Goal: Transaction & Acquisition: Purchase product/service

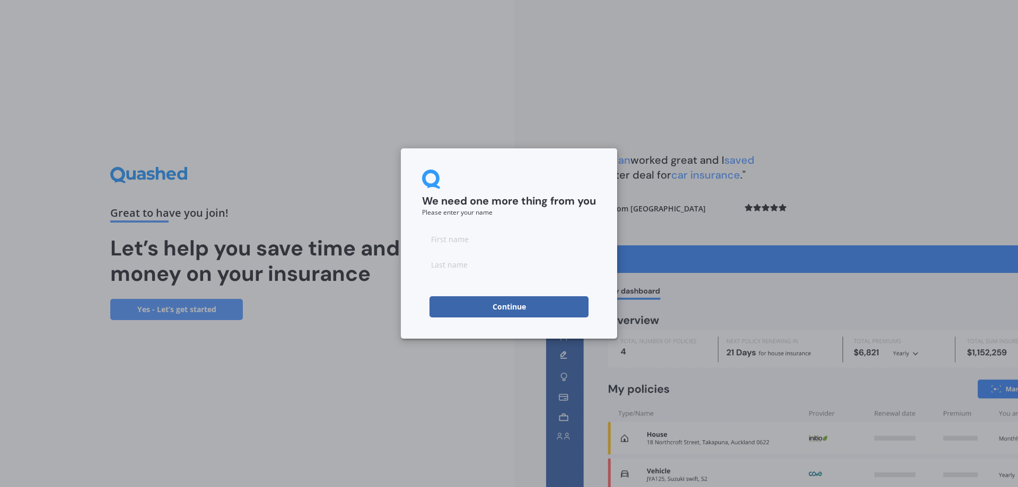
click at [432, 242] on input at bounding box center [509, 239] width 174 height 21
type input "AJ"
click at [530, 310] on button "Continue" at bounding box center [509, 306] width 159 height 21
type input "B"
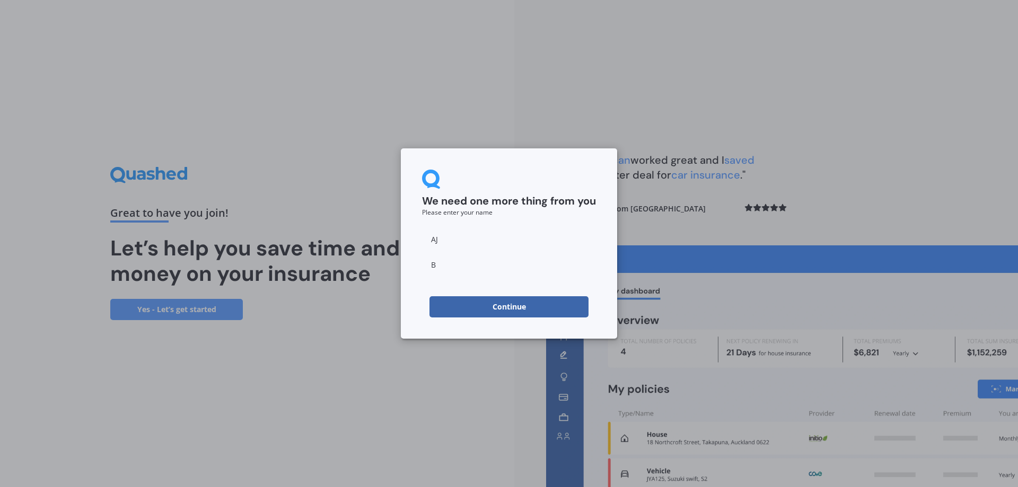
click at [532, 311] on button "Continue" at bounding box center [509, 306] width 159 height 21
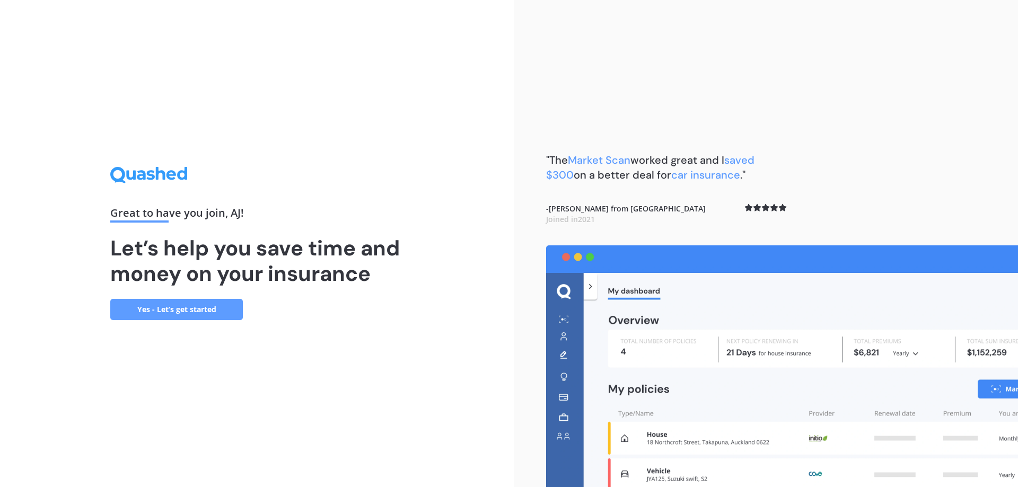
click at [195, 307] on link "Yes - Let’s get started" at bounding box center [176, 309] width 133 height 21
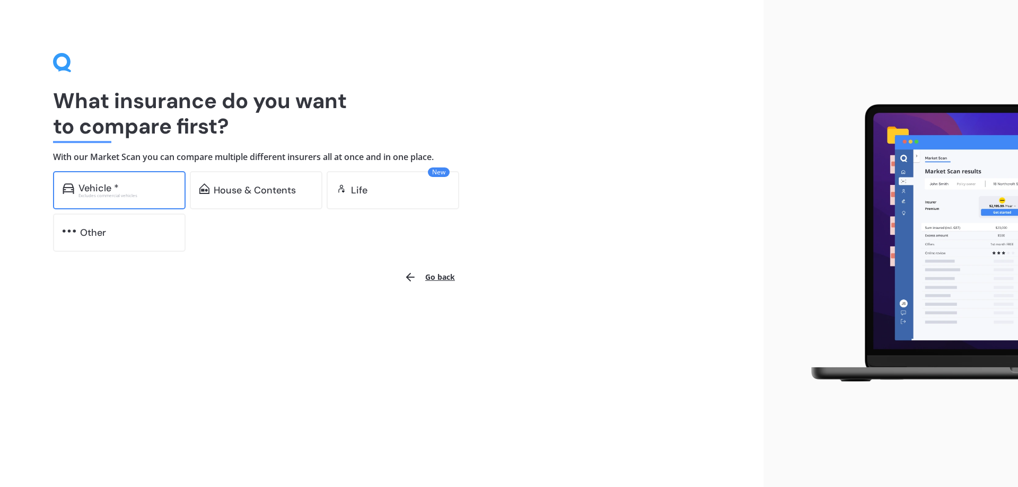
click at [127, 183] on div "Vehicle *" at bounding box center [127, 188] width 98 height 11
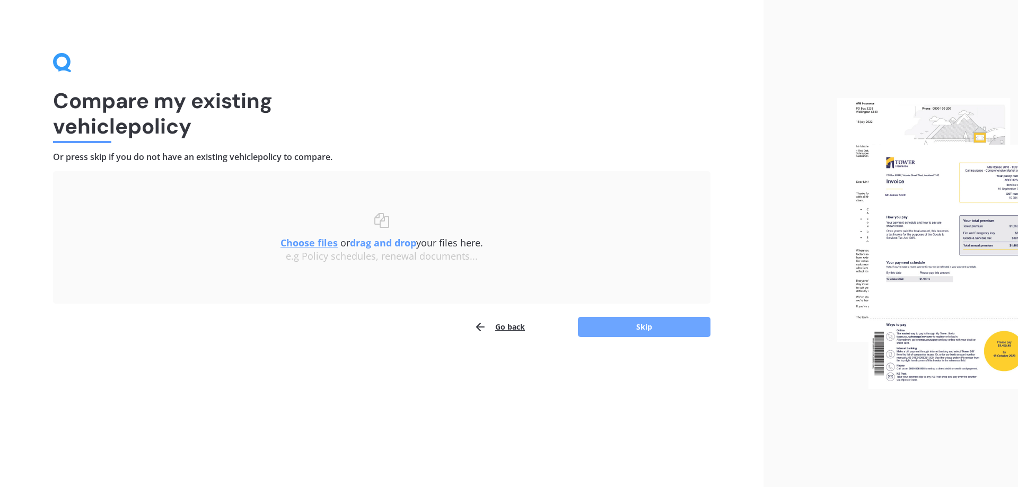
click at [686, 323] on button "Skip" at bounding box center [644, 327] width 133 height 20
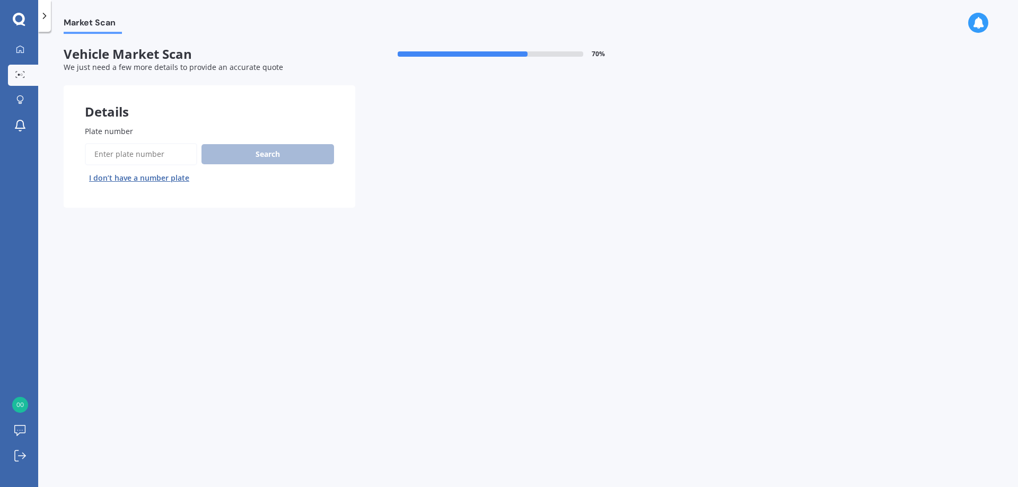
click at [110, 156] on input "Plate number" at bounding box center [141, 154] width 112 height 22
type input "QGY137"
click at [256, 152] on button "Search" at bounding box center [268, 154] width 133 height 20
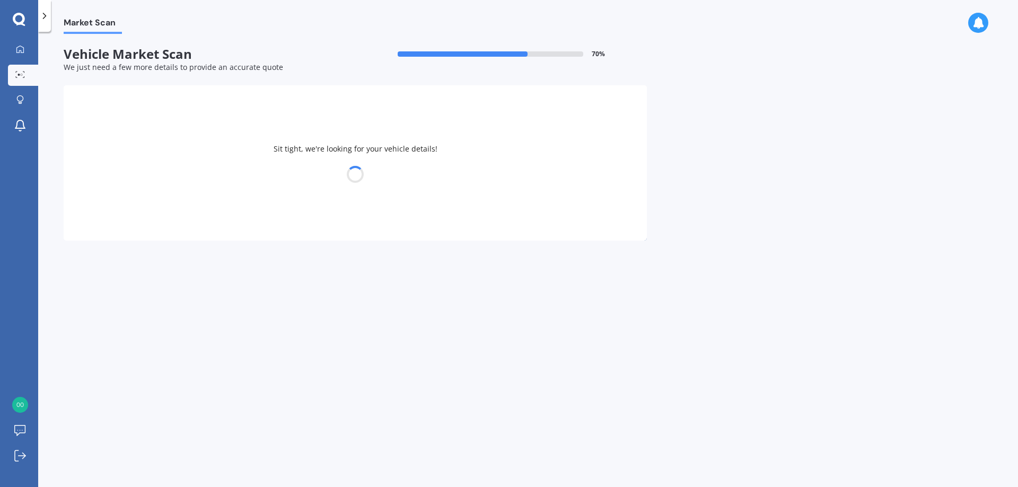
select select "M.G."
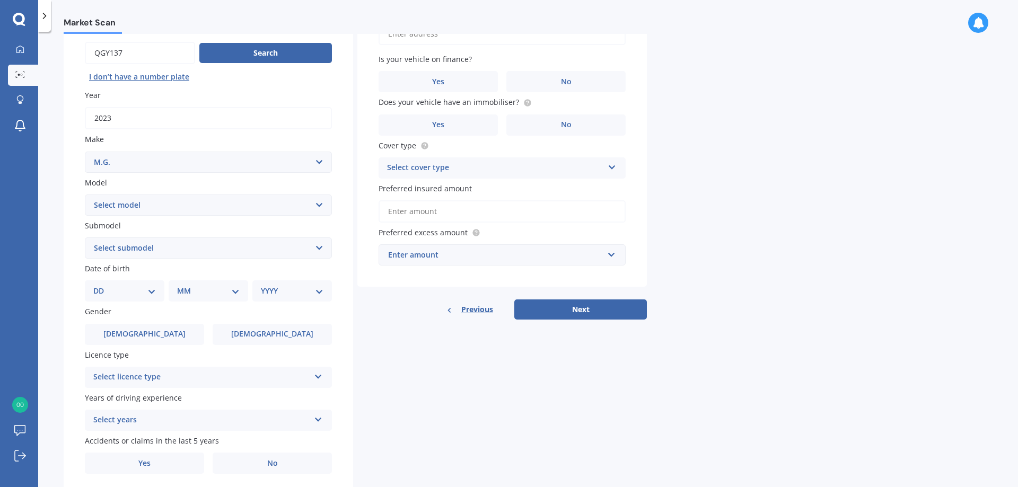
scroll to position [106, 0]
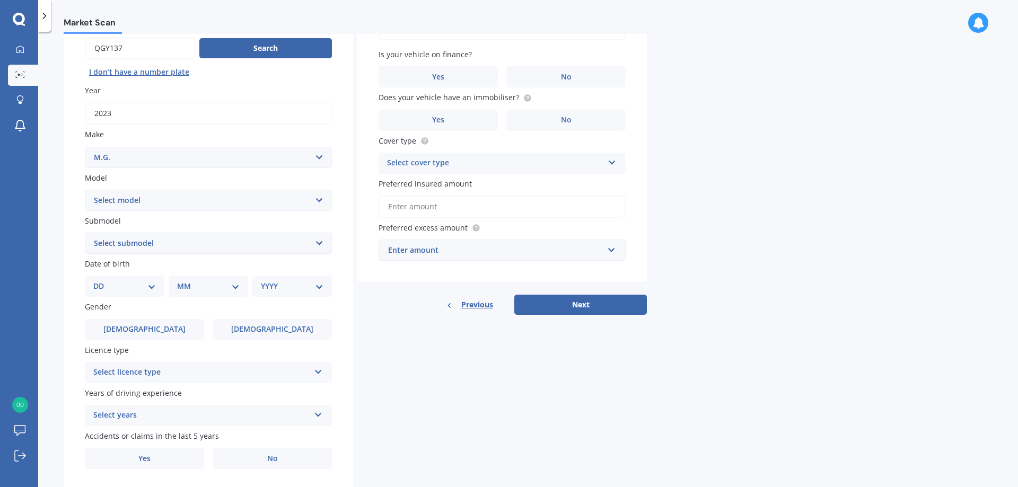
click at [300, 197] on select "Select model 3 6 GS HS Metro MG3 MG4 MGF Midget Montego TD 2000 TF 120 TF 135 T…" at bounding box center [208, 200] width 247 height 21
select select "MG4"
click at [85, 190] on select "Select model 3 6 GS HS Metro MG3 MG4 MGF Midget Montego TD 2000 TF 120 TF 135 T…" at bounding box center [208, 200] width 247 height 21
click at [235, 245] on select "Select submodel Essence 64 Excite 51 Excite 64 Long Range 77" at bounding box center [208, 243] width 247 height 21
select select "LONG RANGE 77"
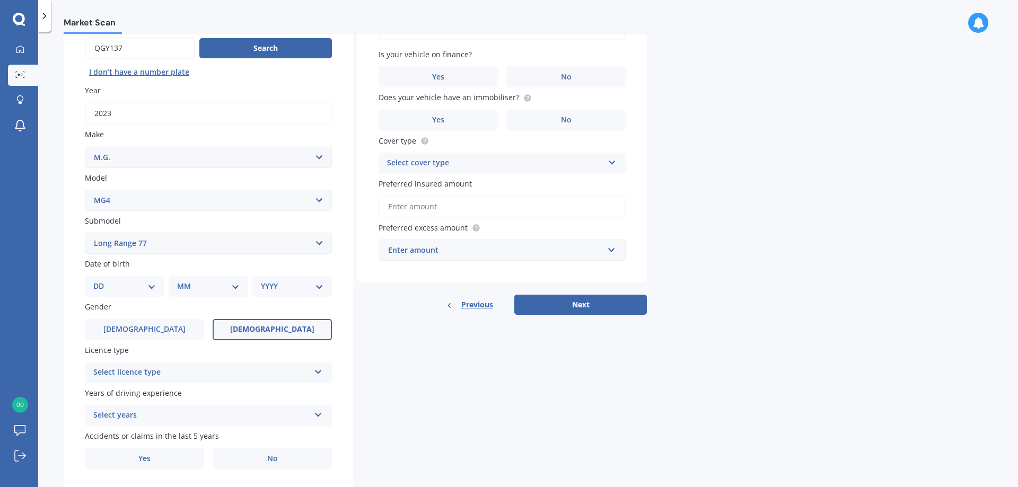
click at [85, 233] on select "Select submodel Essence 64 Excite 51 Excite 64 Long Range 77" at bounding box center [208, 243] width 247 height 21
click at [146, 293] on div "DD 01 02 03 04 05 06 07 08 09 10 11 12 13 14 15 16 17 18 19 20 21 22 23 24 25 2…" at bounding box center [125, 286] width 80 height 21
click at [130, 284] on select "DD 01 02 03 04 05 06 07 08 09 10 11 12 13 14 15 16 17 18 19 20 21 22 23 24 25 2…" at bounding box center [124, 287] width 63 height 12
select select "27"
click at [102, 281] on select "DD 01 02 03 04 05 06 07 08 09 10 11 12 13 14 15 16 17 18 19 20 21 22 23 24 25 2…" at bounding box center [124, 287] width 63 height 12
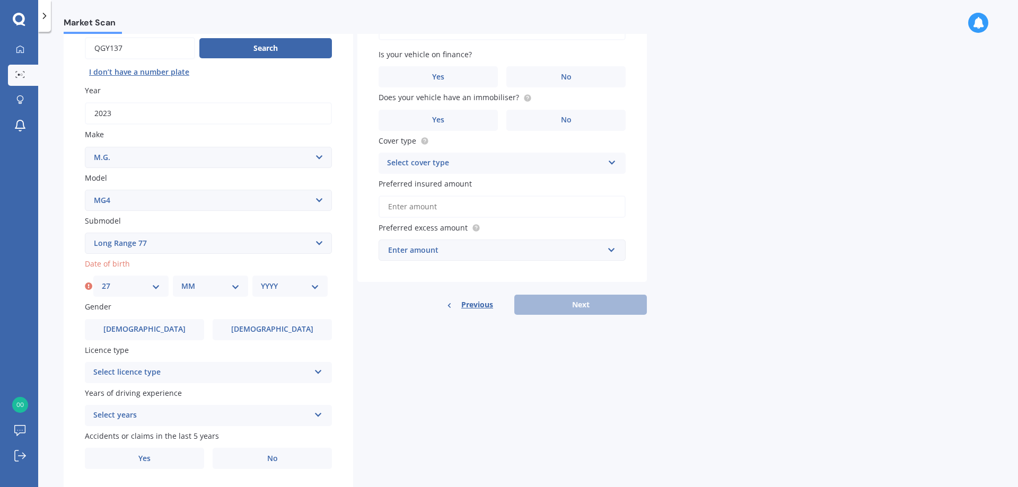
click at [197, 292] on select "MM 01 02 03 04 05 06 07 08 09 10 11 12" at bounding box center [210, 287] width 58 height 12
select select "05"
click at [181, 281] on select "MM 01 02 03 04 05 06 07 08 09 10 11 12" at bounding box center [210, 287] width 58 height 12
click at [270, 286] on select "YYYY 2025 2024 2023 2022 2021 2020 2019 2018 2017 2016 2015 2014 2013 2012 2011…" at bounding box center [290, 287] width 58 height 12
select select "1961"
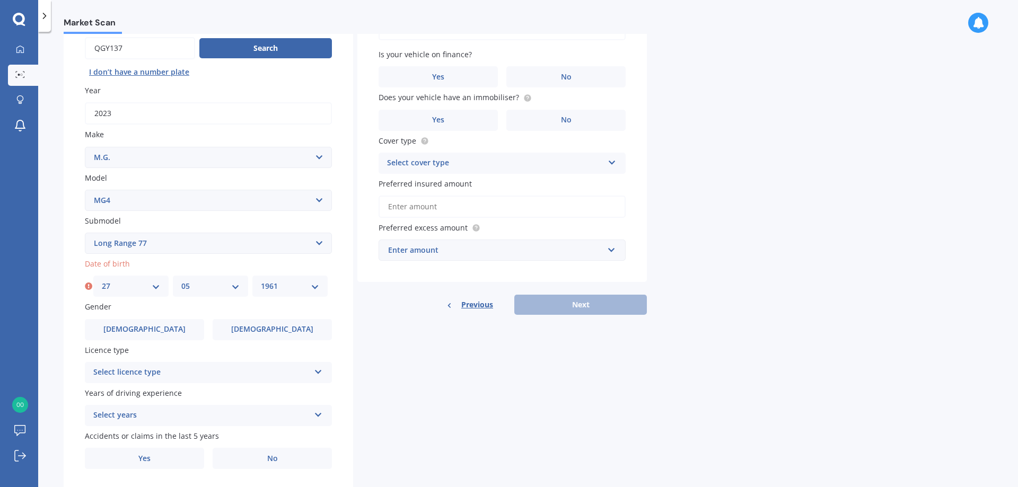
click at [261, 281] on select "YYYY 2025 2024 2023 2022 2021 2020 2019 2018 2017 2016 2015 2014 2013 2012 2011…" at bounding box center [290, 287] width 58 height 12
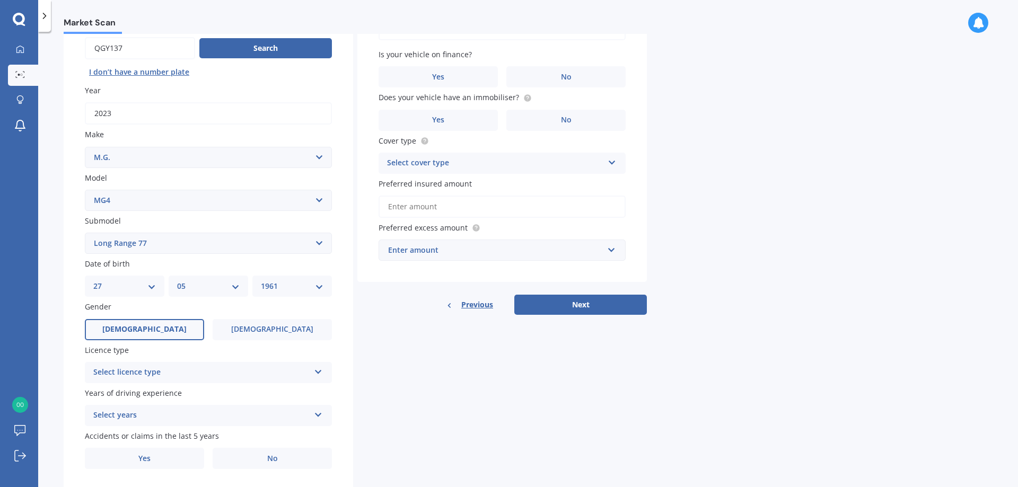
click at [174, 339] on label "[DEMOGRAPHIC_DATA]" at bounding box center [144, 329] width 119 height 21
click at [0, 0] on input "[DEMOGRAPHIC_DATA]" at bounding box center [0, 0] width 0 height 0
click at [163, 372] on div "Select licence type" at bounding box center [201, 372] width 216 height 13
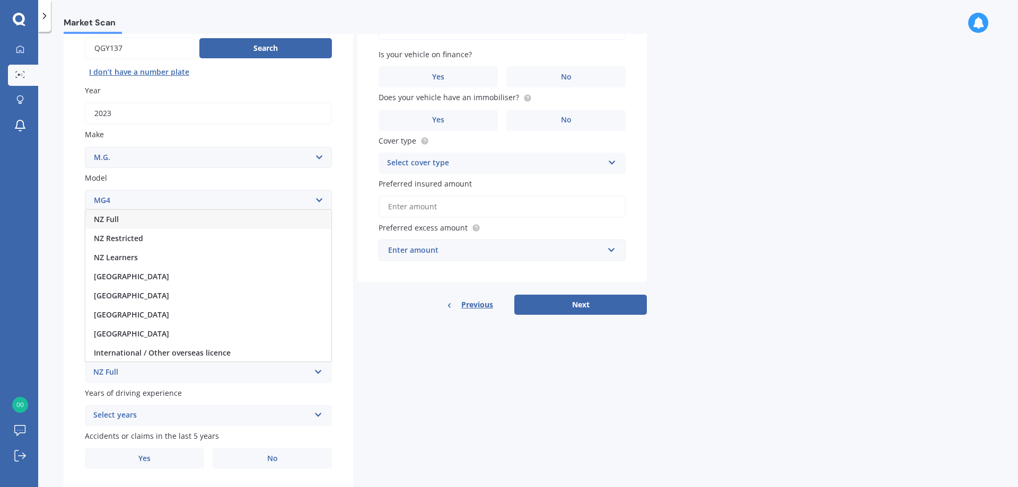
click at [157, 218] on div "NZ Full" at bounding box center [208, 219] width 246 height 19
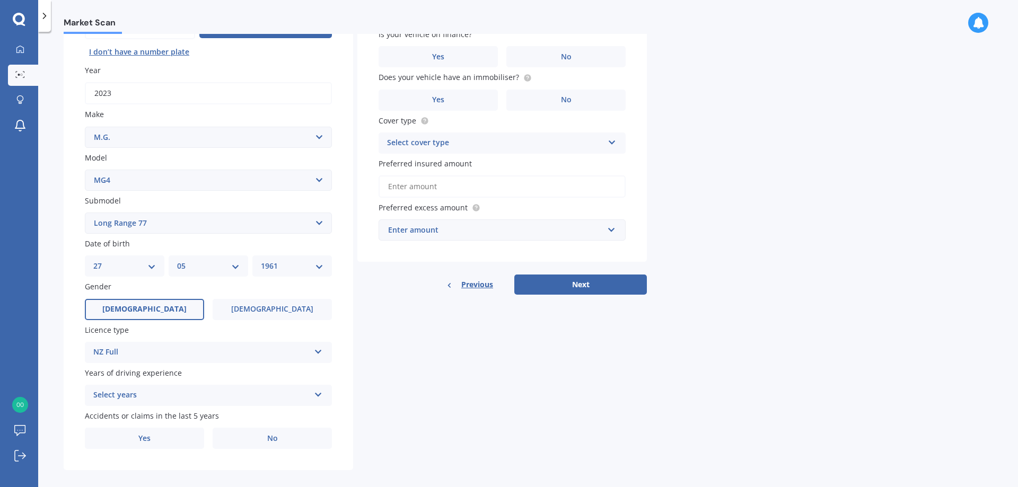
scroll to position [137, 0]
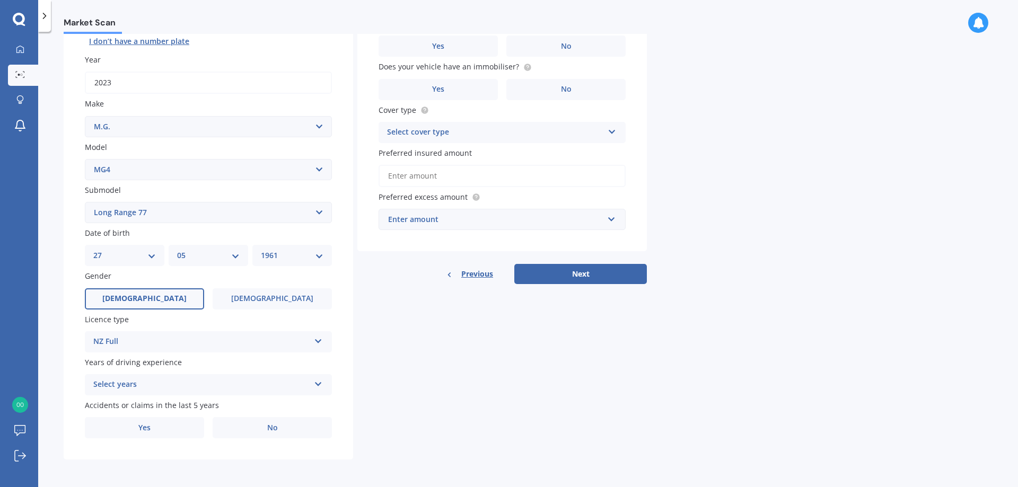
click at [160, 389] on div "Select years" at bounding box center [201, 385] width 216 height 13
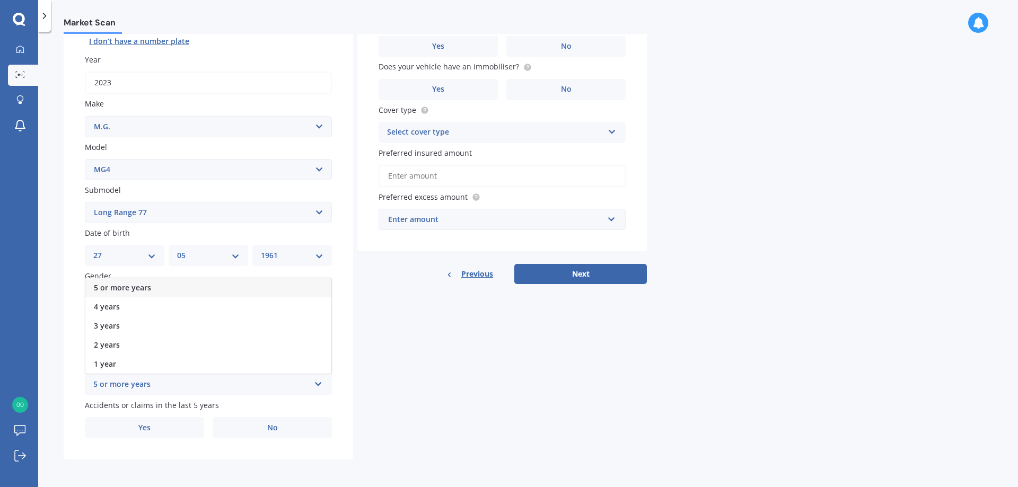
click at [157, 287] on div "5 or more years" at bounding box center [208, 287] width 246 height 19
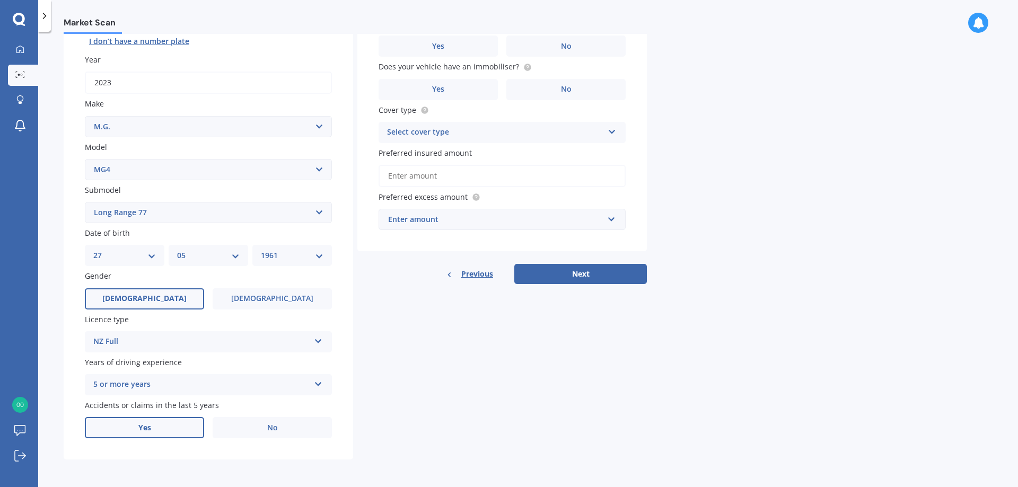
click at [152, 427] on label "Yes" at bounding box center [144, 427] width 119 height 21
click at [0, 0] on input "Yes" at bounding box center [0, 0] width 0 height 0
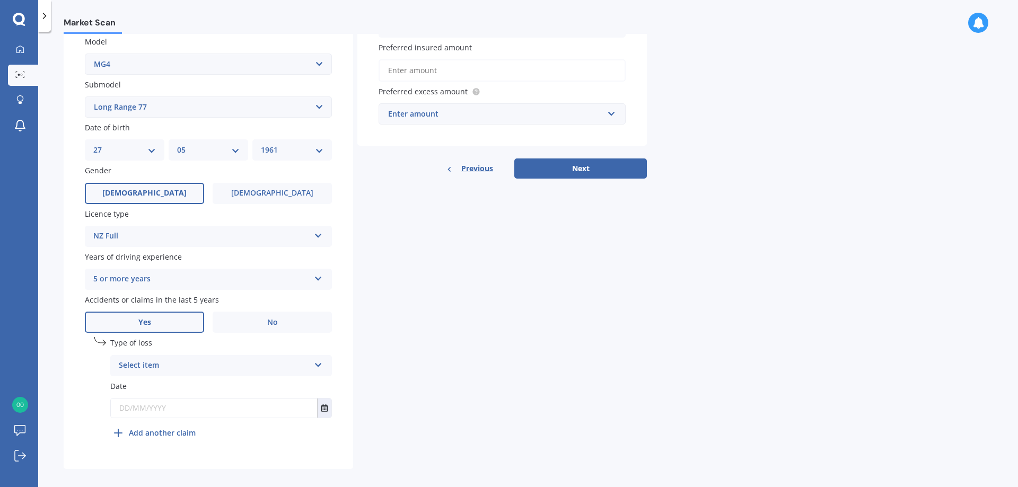
scroll to position [252, 0]
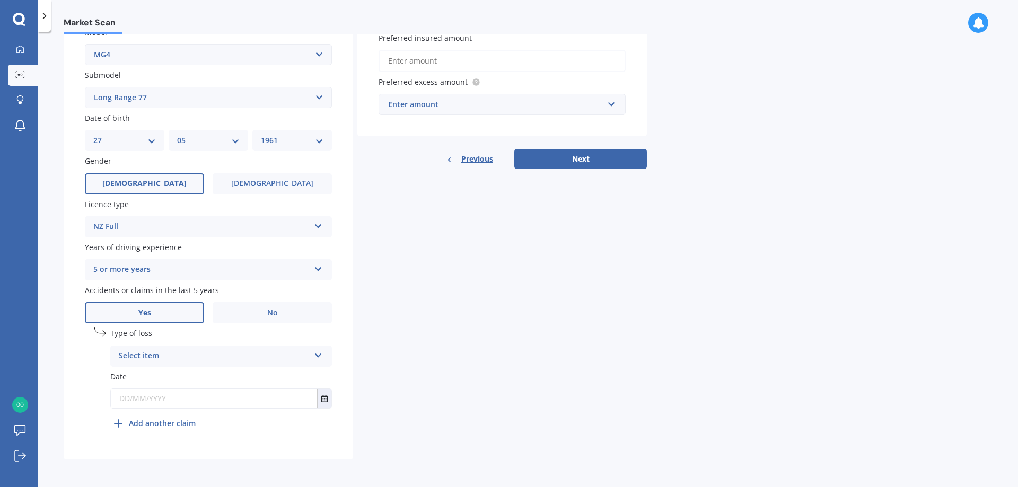
click at [173, 356] on div "Select item" at bounding box center [214, 356] width 191 height 13
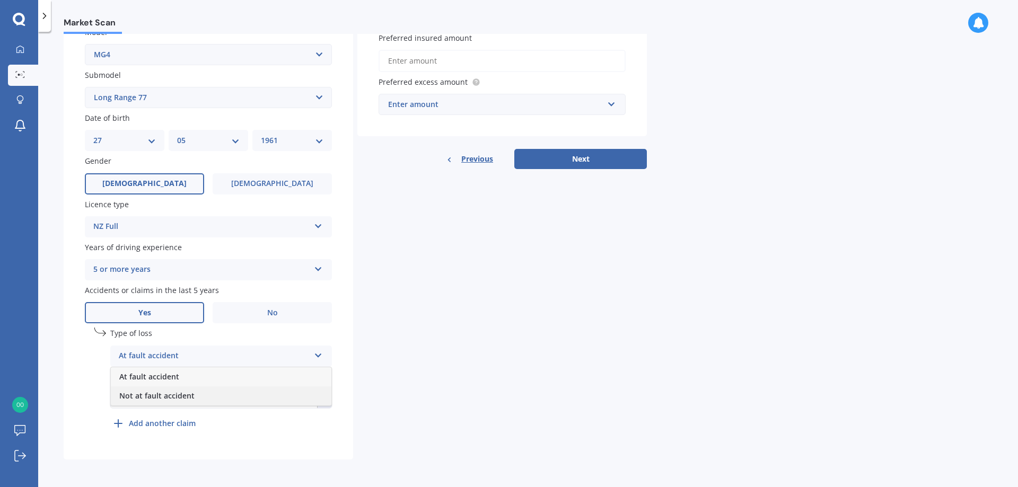
click at [171, 395] on span "Not at fault accident" at bounding box center [156, 396] width 75 height 10
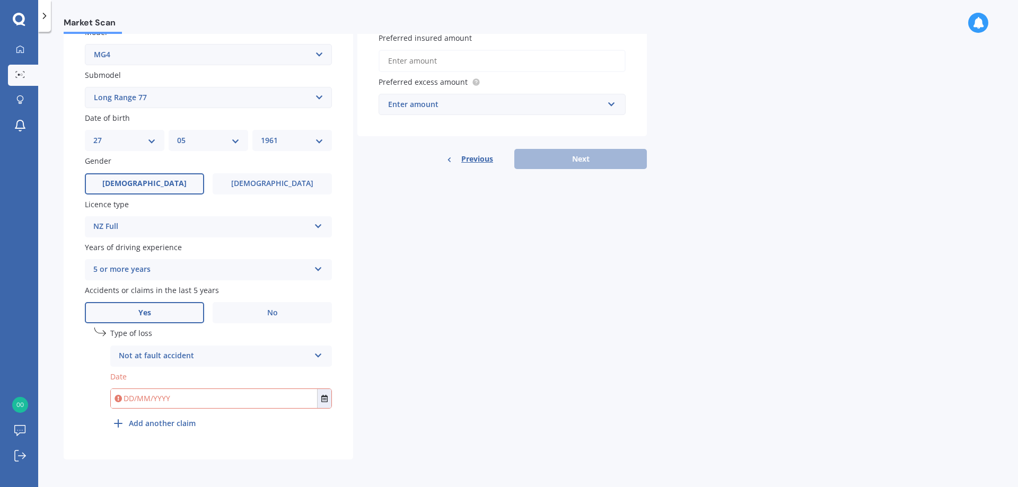
click at [171, 397] on input "text" at bounding box center [214, 398] width 206 height 19
type input "[DATE]"
click at [537, 443] on div "Details Plate number Search I don’t have a number plate Year [DATE] Make Select…" at bounding box center [355, 146] width 583 height 626
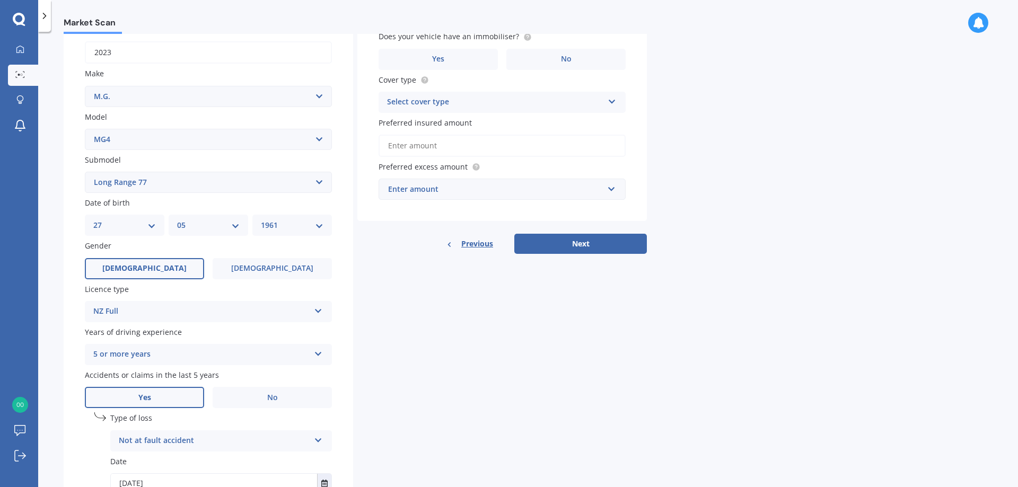
scroll to position [0, 0]
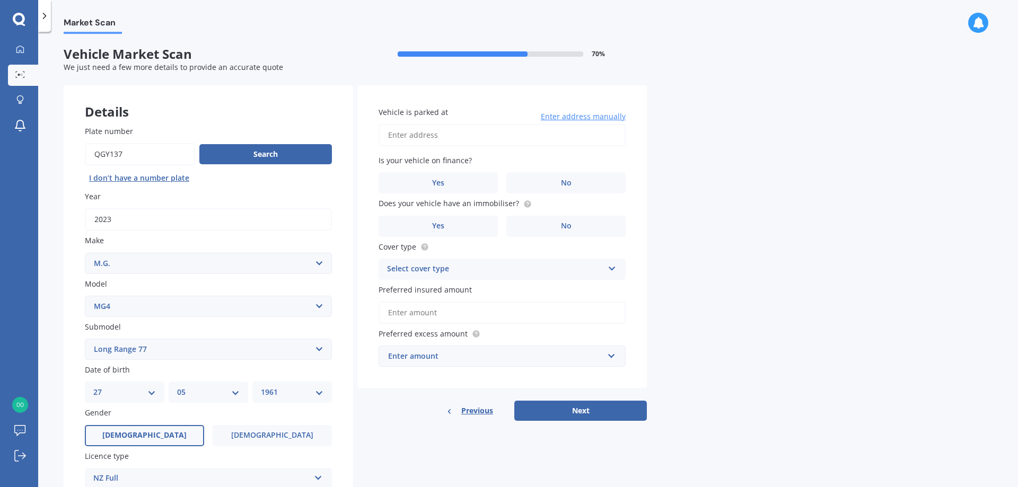
click at [470, 133] on input "Vehicle is parked at" at bounding box center [502, 135] width 247 height 22
type input "[STREET_ADDRESS]"
click at [565, 179] on span "No" at bounding box center [566, 183] width 11 height 9
click at [0, 0] on input "No" at bounding box center [0, 0] width 0 height 0
click at [463, 231] on label "Yes" at bounding box center [438, 226] width 119 height 21
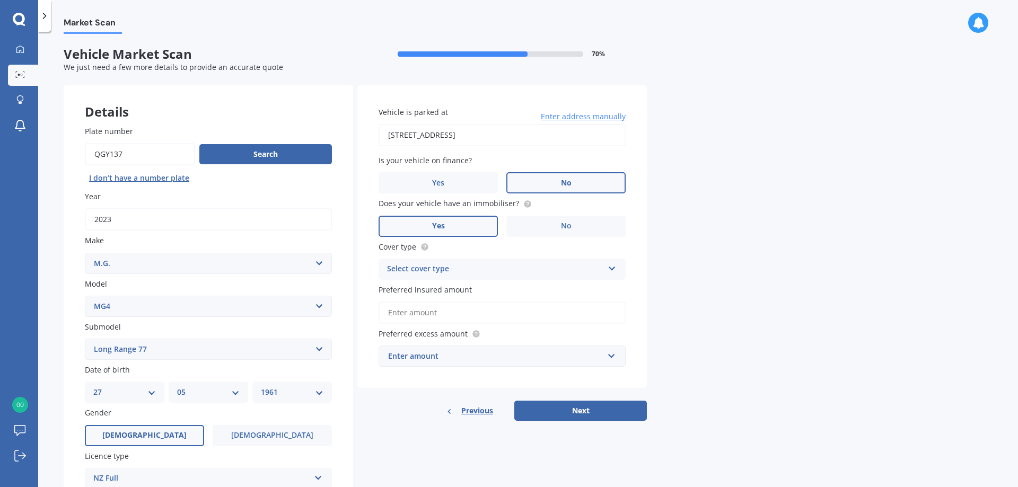
click at [0, 0] on input "Yes" at bounding box center [0, 0] width 0 height 0
click at [463, 272] on div "Select cover type" at bounding box center [495, 269] width 216 height 13
click at [460, 288] on div "Comprehensive" at bounding box center [502, 290] width 246 height 19
click at [458, 305] on input "Preferred insured amount" at bounding box center [502, 313] width 247 height 22
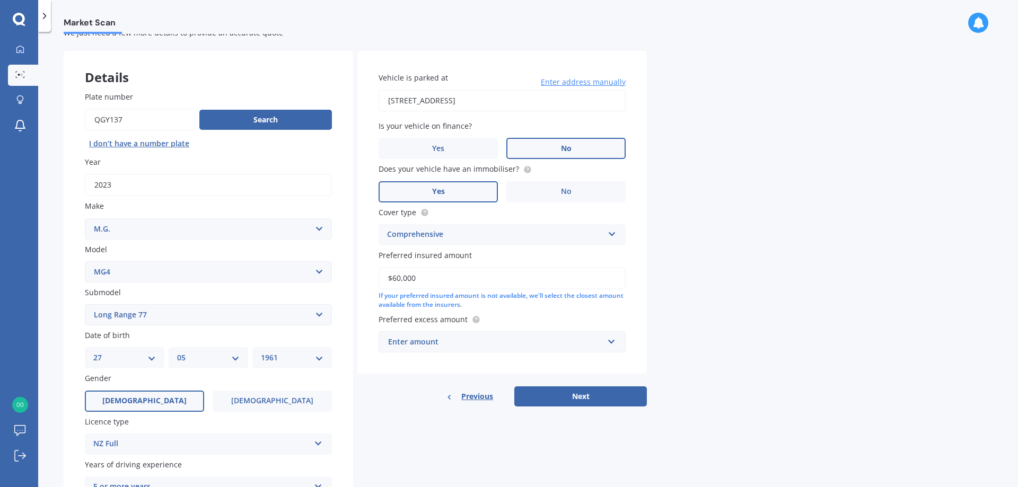
scroll to position [53, 0]
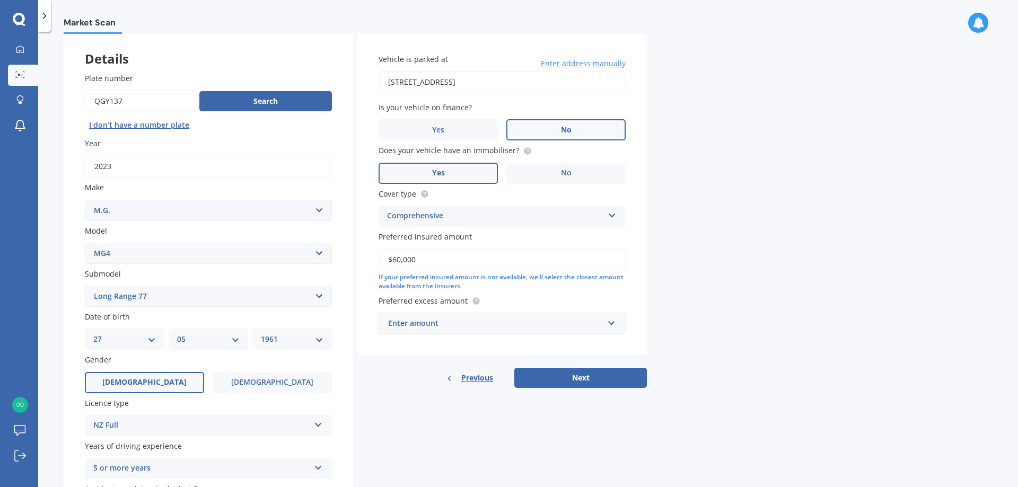
type input "$60,000"
click at [452, 328] on div "Enter amount" at bounding box center [495, 324] width 215 height 12
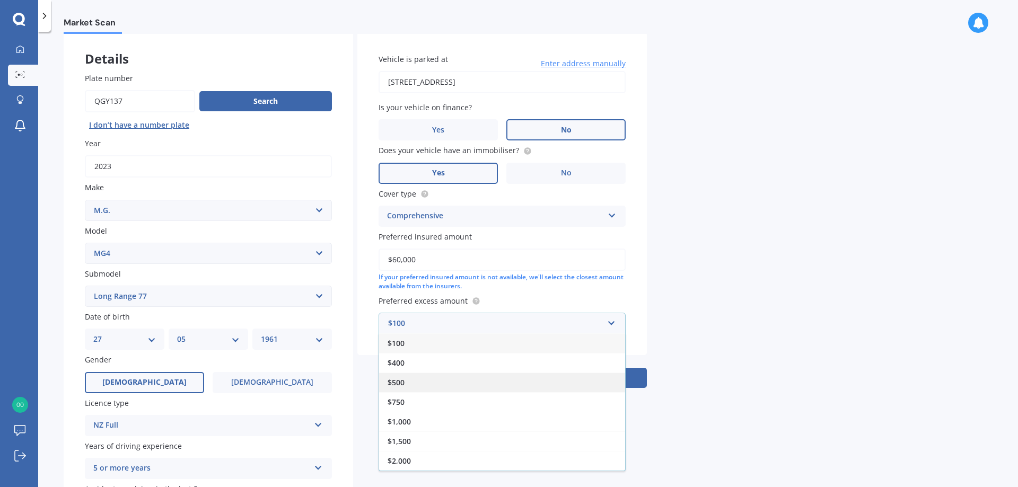
click at [449, 381] on div "$500" at bounding box center [502, 383] width 246 height 20
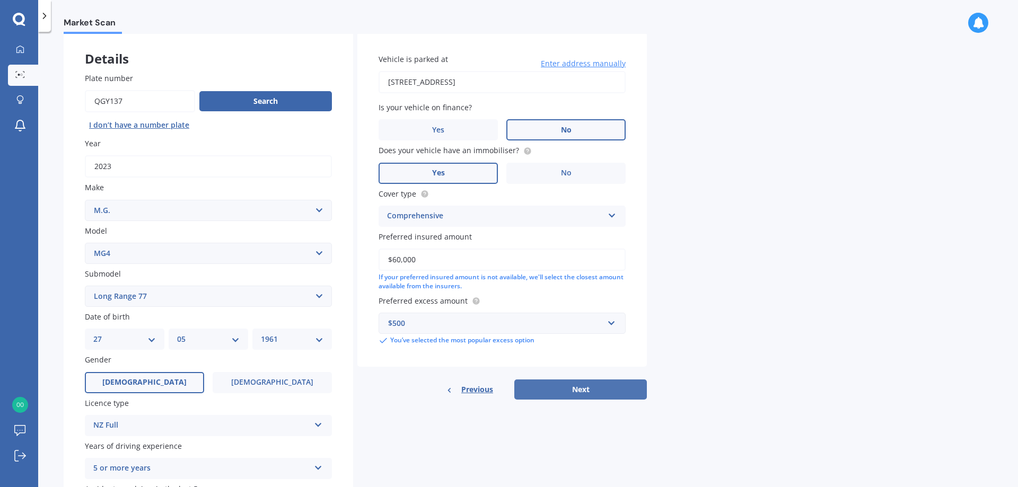
click at [593, 399] on button "Next" at bounding box center [580, 390] width 133 height 20
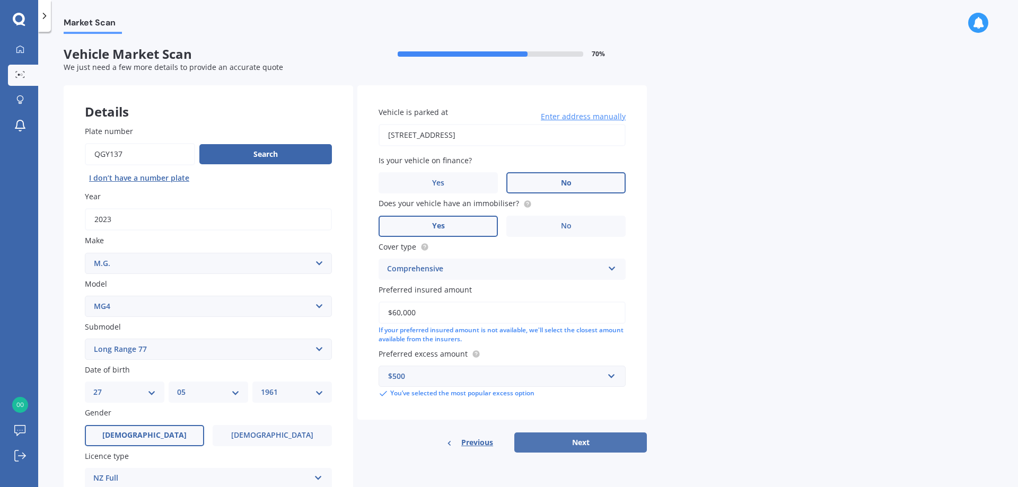
select select "27"
select select "05"
select select "1961"
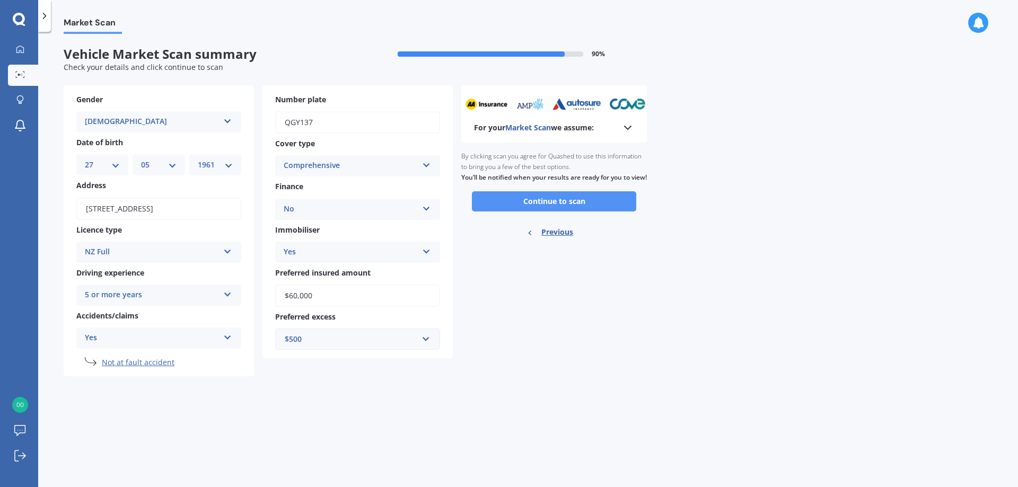
click at [551, 212] on button "Continue to scan" at bounding box center [554, 201] width 164 height 20
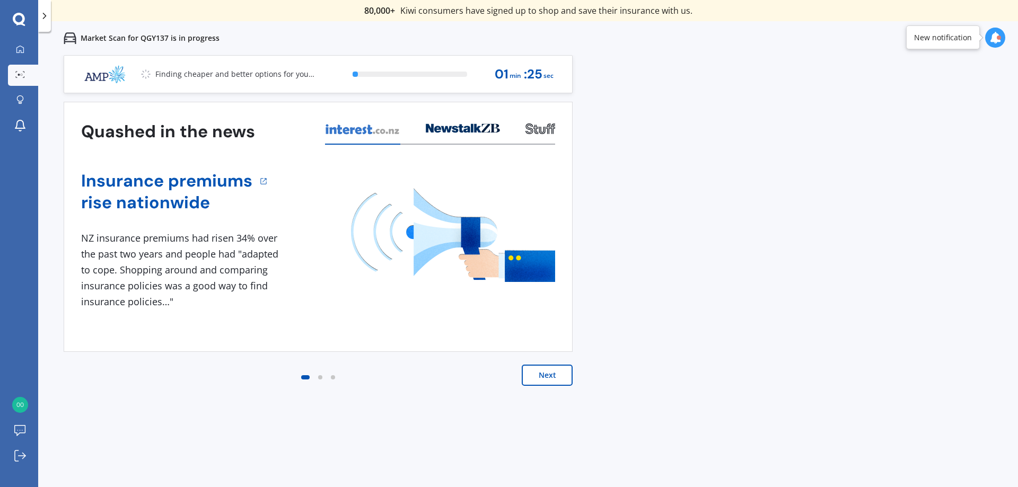
click at [550, 375] on button "Next" at bounding box center [547, 375] width 51 height 21
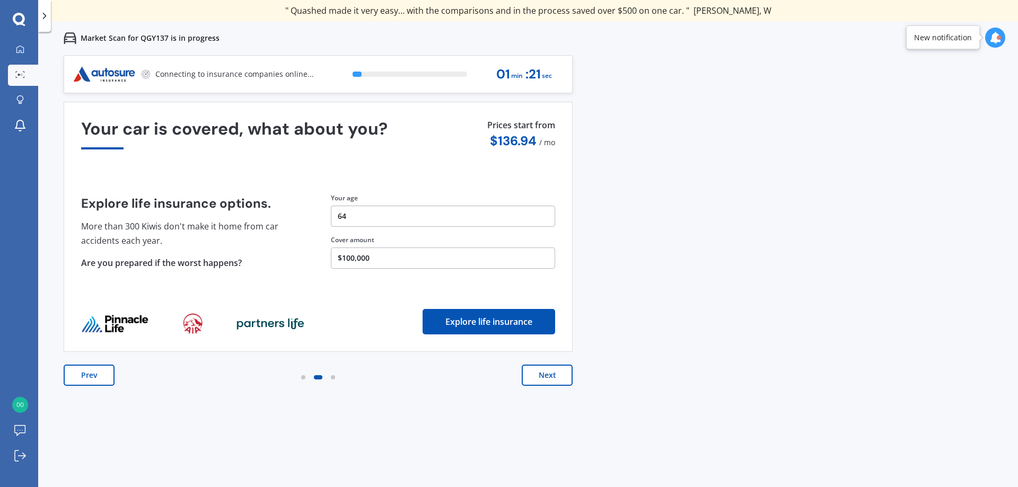
click at [550, 375] on button "Next" at bounding box center [547, 375] width 51 height 21
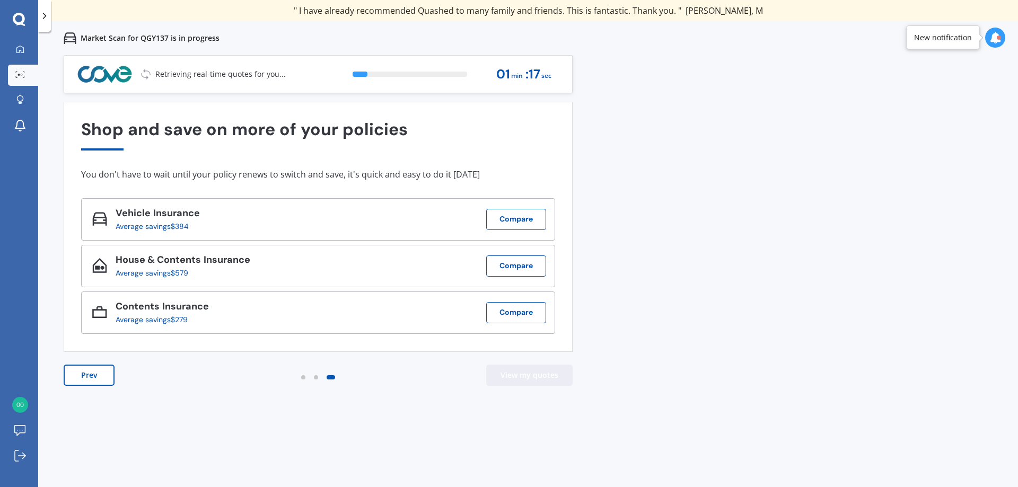
click at [550, 375] on button "View my quotes" at bounding box center [529, 375] width 86 height 21
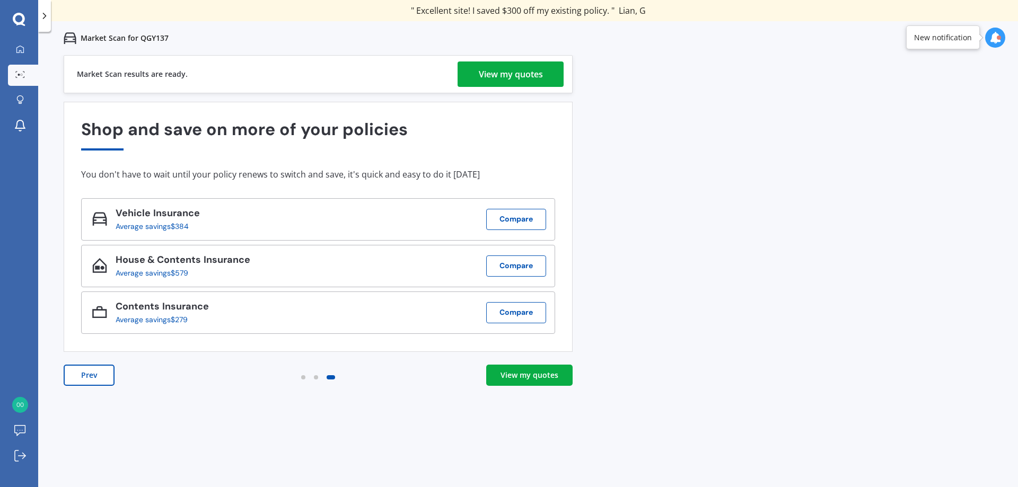
click at [524, 69] on div "View my quotes" at bounding box center [511, 74] width 64 height 25
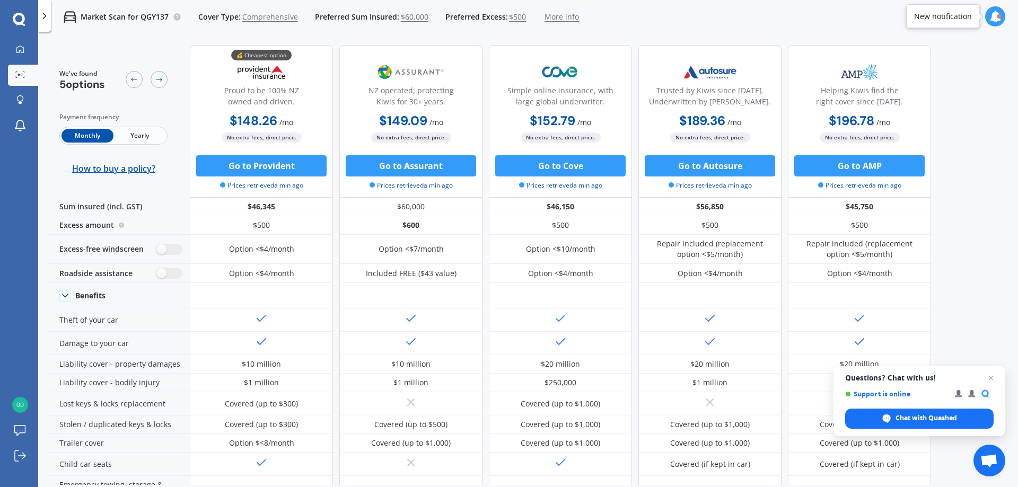
click at [126, 142] on span "Yearly" at bounding box center [139, 136] width 52 height 14
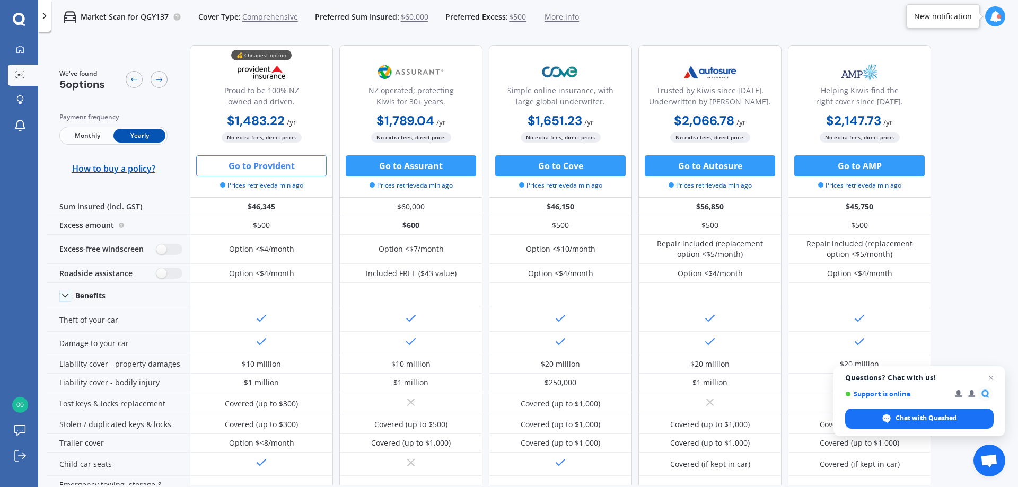
click at [241, 172] on button "Go to Provident" at bounding box center [261, 165] width 130 height 21
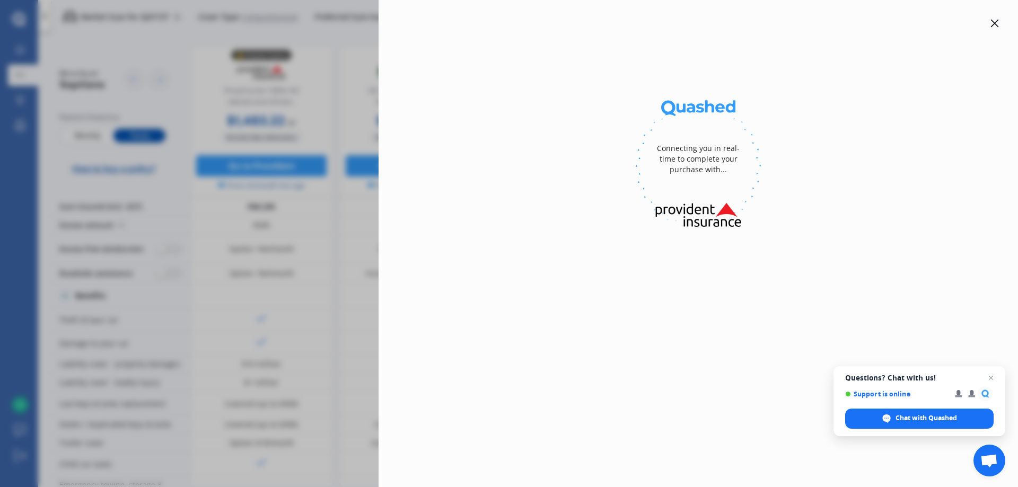
select select "full"
select select "[STREET_ADDRESS]"
select select "M.G."
select select "MG4"
select select "NO"
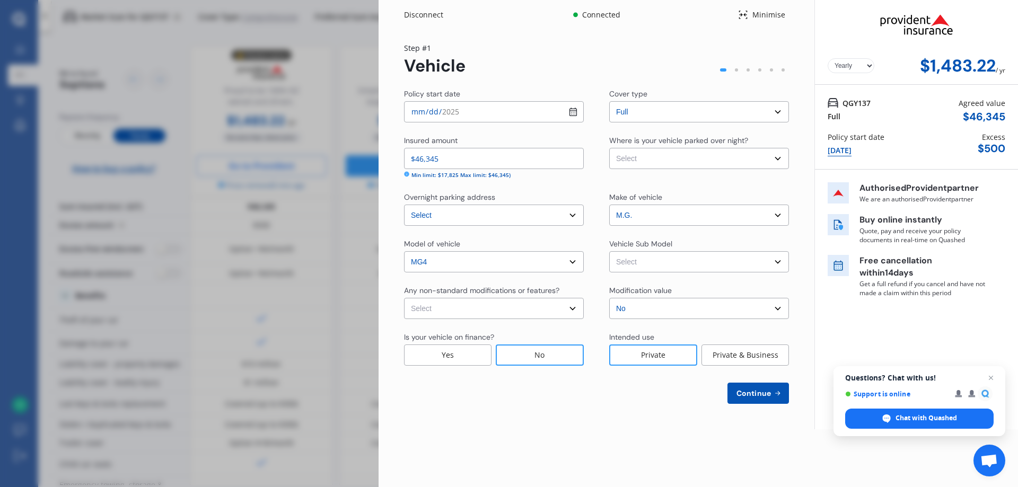
click at [778, 393] on icon at bounding box center [777, 393] width 5 height 5
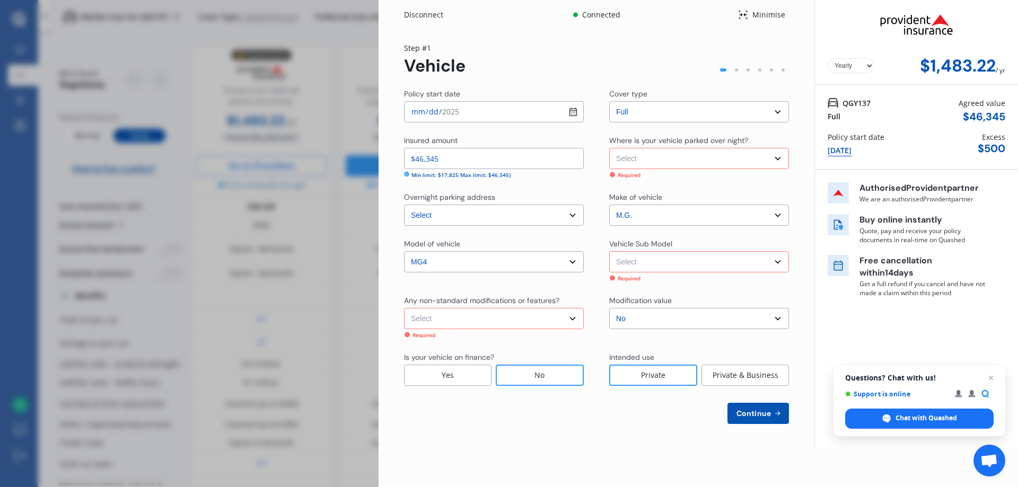
click at [574, 314] on select "Select None [MEDICAL_DATA] System(NOS) Roll Cage Full Racing Harness" at bounding box center [494, 318] width 180 height 21
select select "none"
click at [404, 308] on select "Select None [MEDICAL_DATA] System(NOS) Roll Cage Full Racing Harness" at bounding box center [494, 318] width 180 height 21
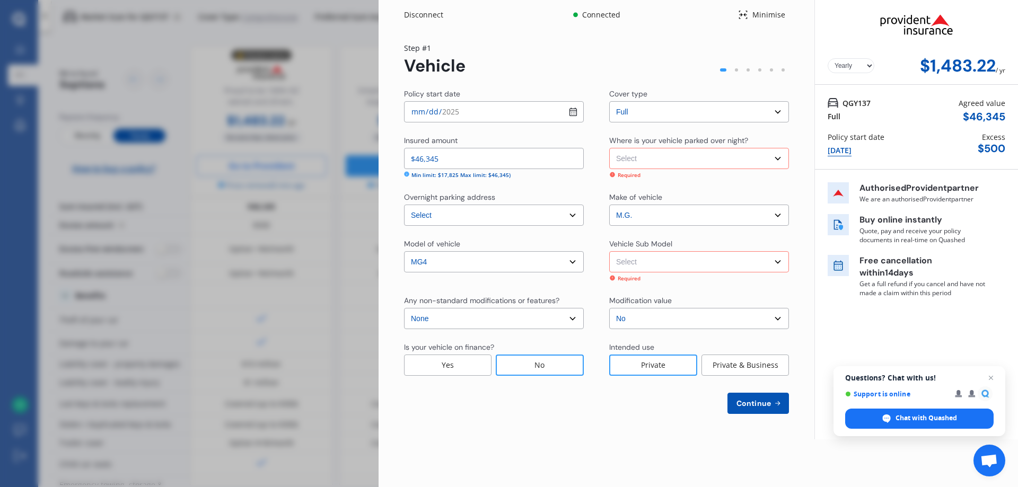
click at [719, 162] on select "Select Garage (fully enclosed) Off Street Parking Other" at bounding box center [699, 158] width 180 height 21
select select "GARAGE"
click at [609, 148] on select "Select Garage (fully enclosed) Off Street Parking Other" at bounding box center [699, 158] width 180 height 21
click at [699, 260] on select "Select MG4 EH32 Essence 64 Hatchback 5dr Reduction Gear 1sp E/125kW" at bounding box center [699, 261] width 180 height 21
select select "NZVMG__2023AEAS"
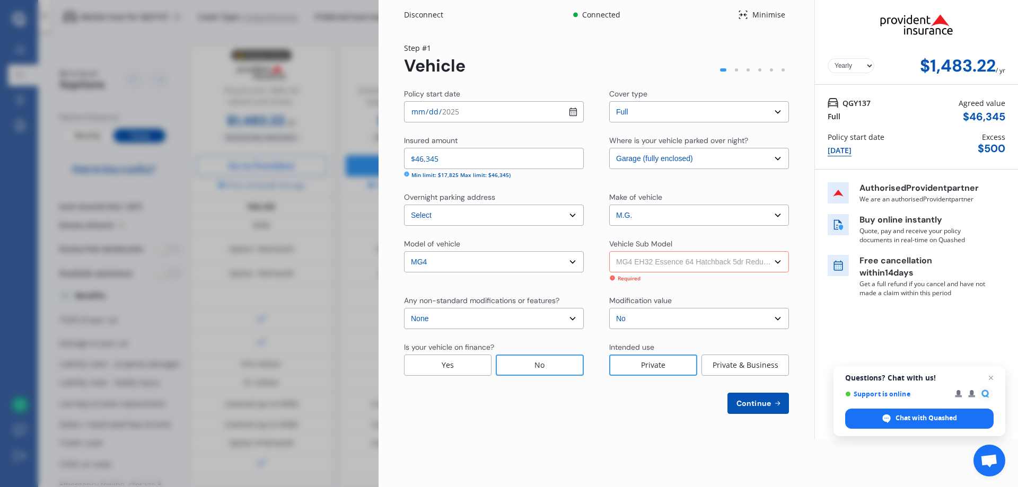
click at [609, 251] on select "Select MG4 EH32 Essence 64 Hatchback 5dr Reduction Gear 1sp E/125kW" at bounding box center [699, 261] width 180 height 21
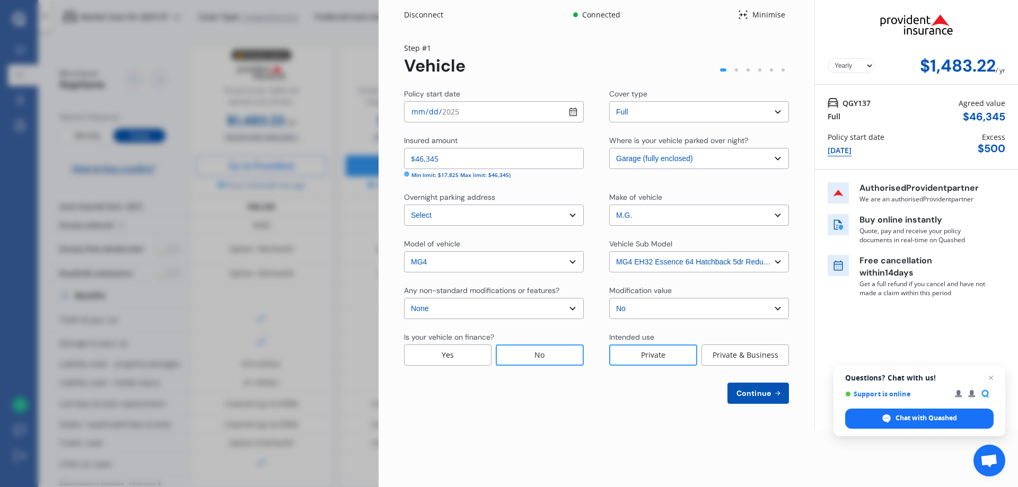
click at [773, 397] on icon at bounding box center [777, 393] width 9 height 8
select select "27"
select select "05"
select select "1961"
select select "NZ_FULL"
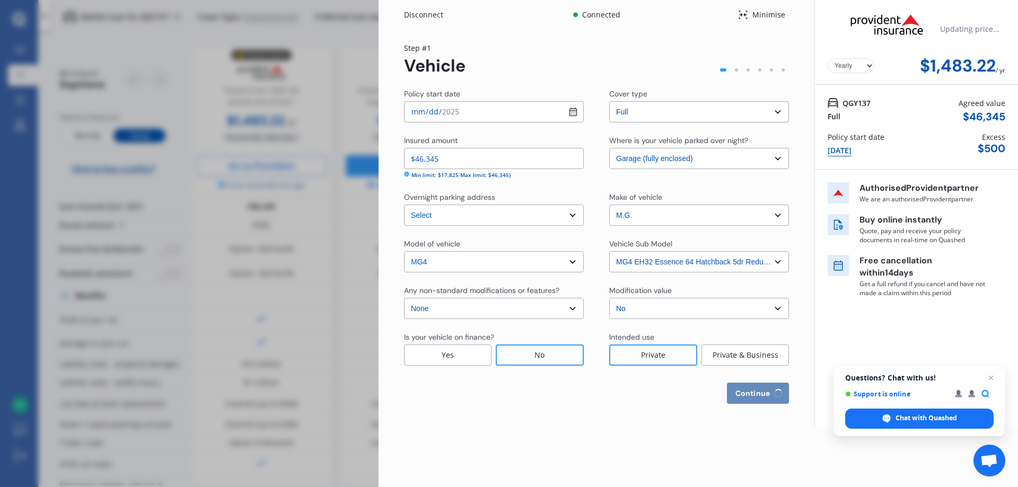
select select "0"
select select "25"
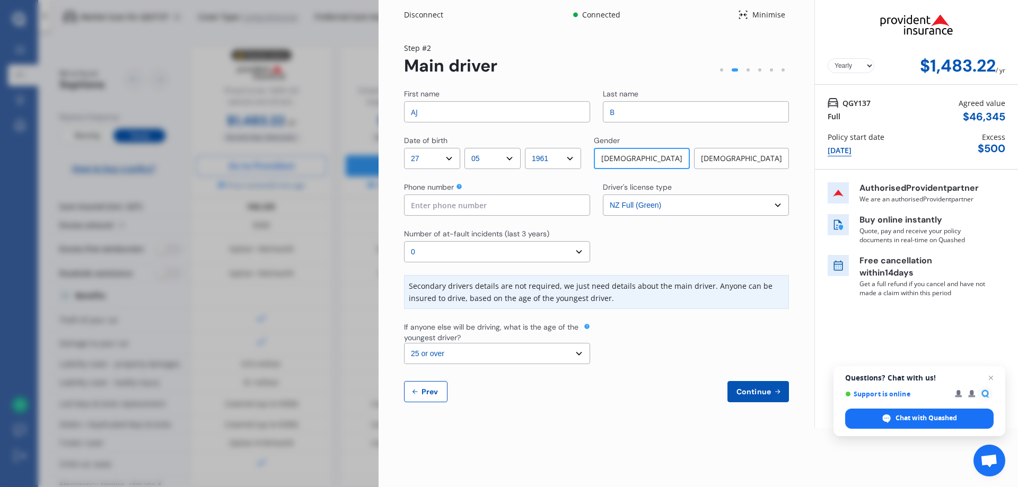
click at [752, 396] on span "Continue" at bounding box center [753, 392] width 39 height 8
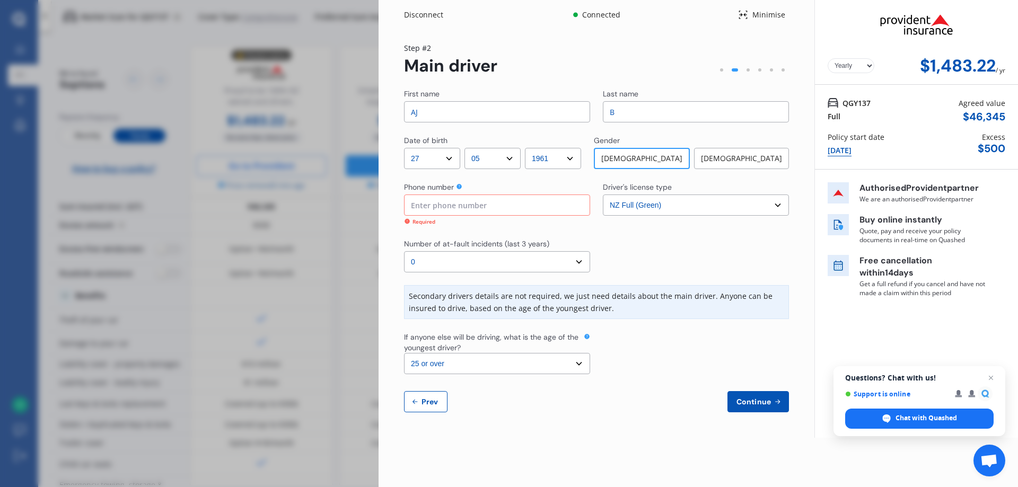
click at [435, 12] on div "Disconnect" at bounding box center [429, 15] width 51 height 11
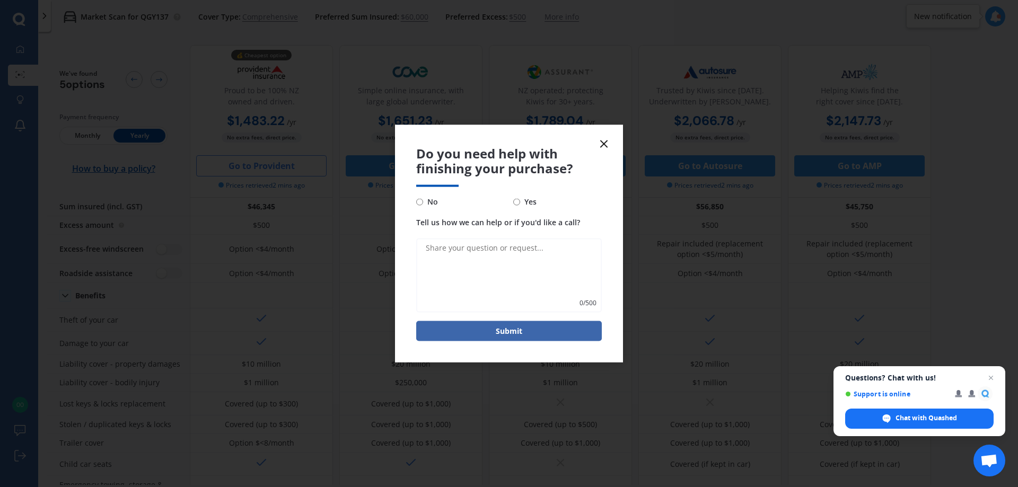
click at [607, 142] on icon at bounding box center [604, 143] width 13 height 13
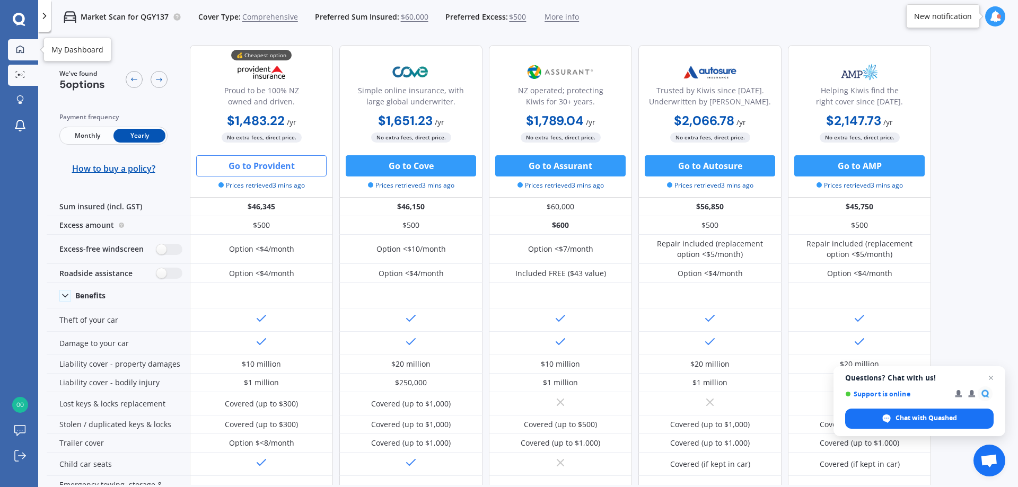
click at [14, 55] on link "My Dashboard" at bounding box center [23, 49] width 30 height 21
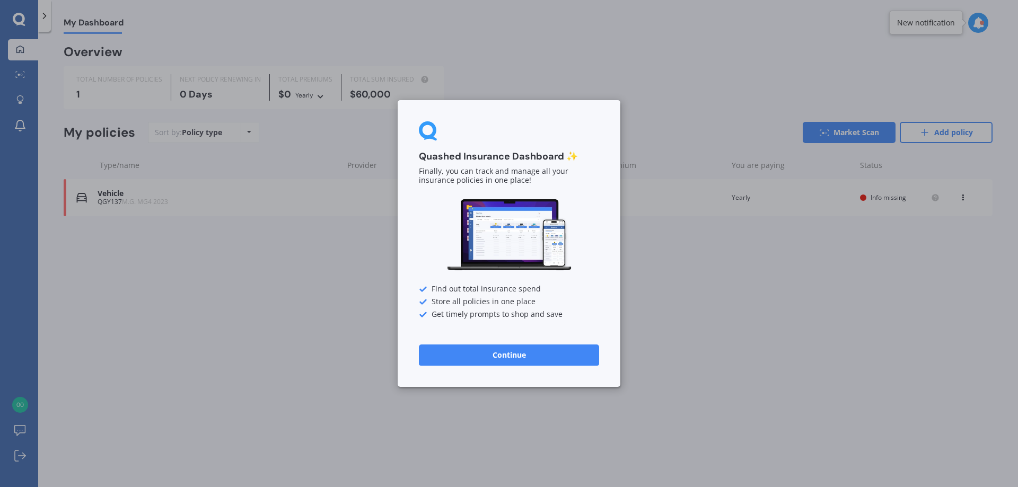
click at [582, 360] on button "Continue" at bounding box center [509, 355] width 180 height 21
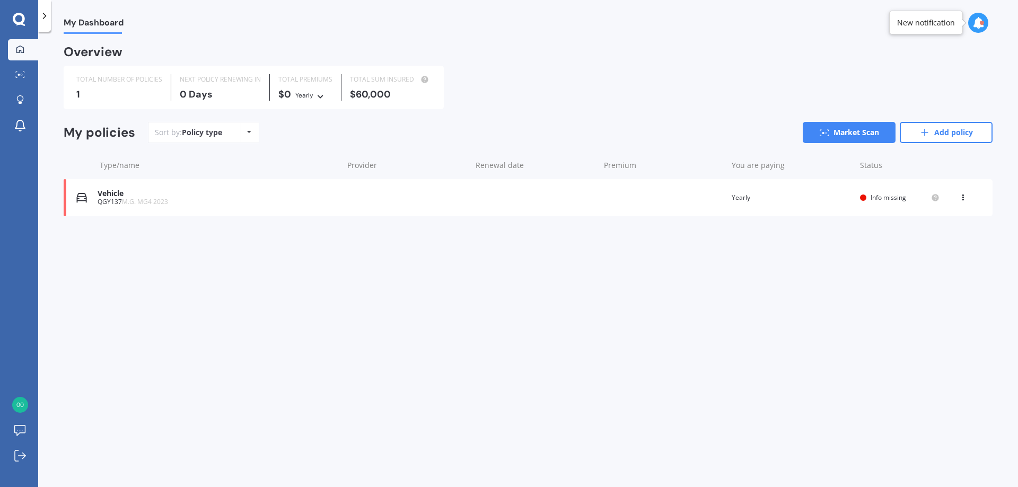
click at [12, 22] on div at bounding box center [19, 20] width 38 height 14
click at [20, 22] on icon at bounding box center [19, 20] width 13 height 14
click at [42, 22] on div at bounding box center [44, 16] width 13 height 32
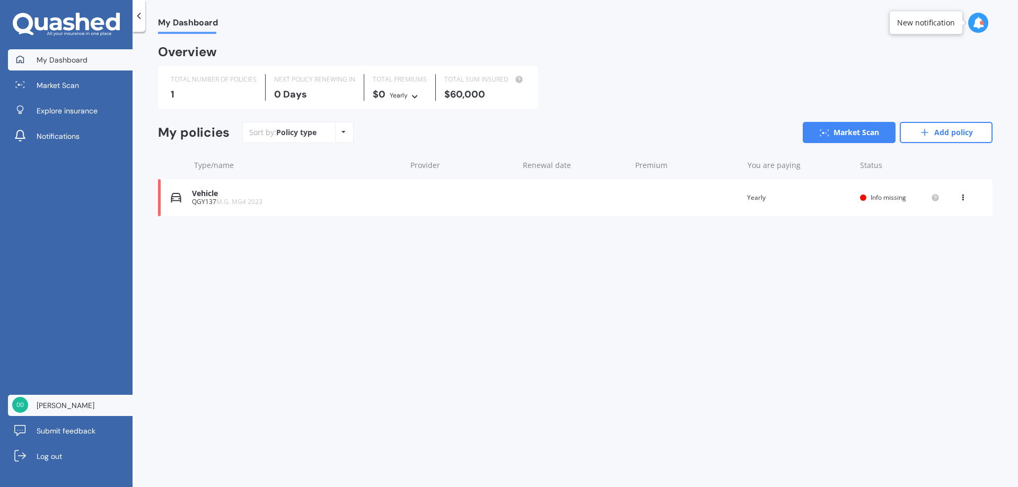
click at [41, 412] on link "[PERSON_NAME]" at bounding box center [70, 405] width 125 height 21
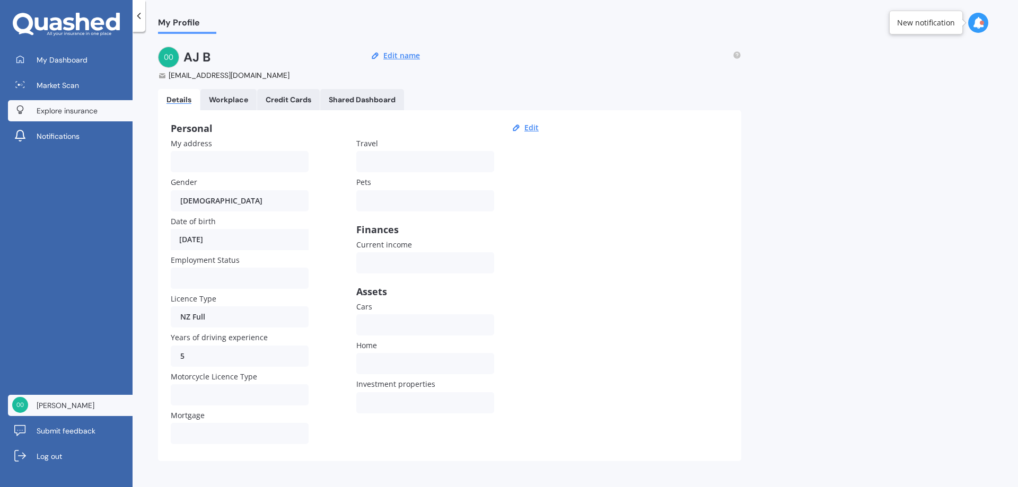
click at [99, 106] on link "Explore insurance" at bounding box center [70, 110] width 125 height 21
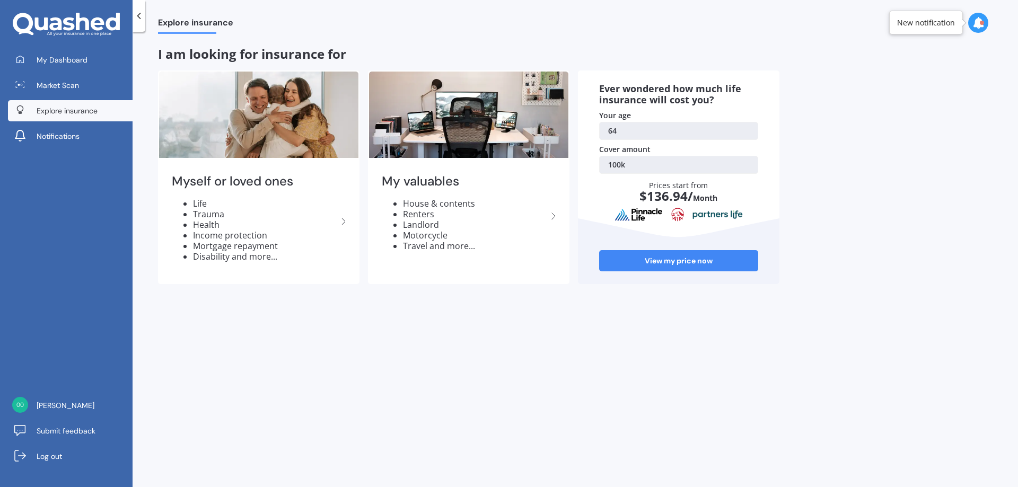
click at [56, 16] on icon at bounding box center [66, 25] width 107 height 24
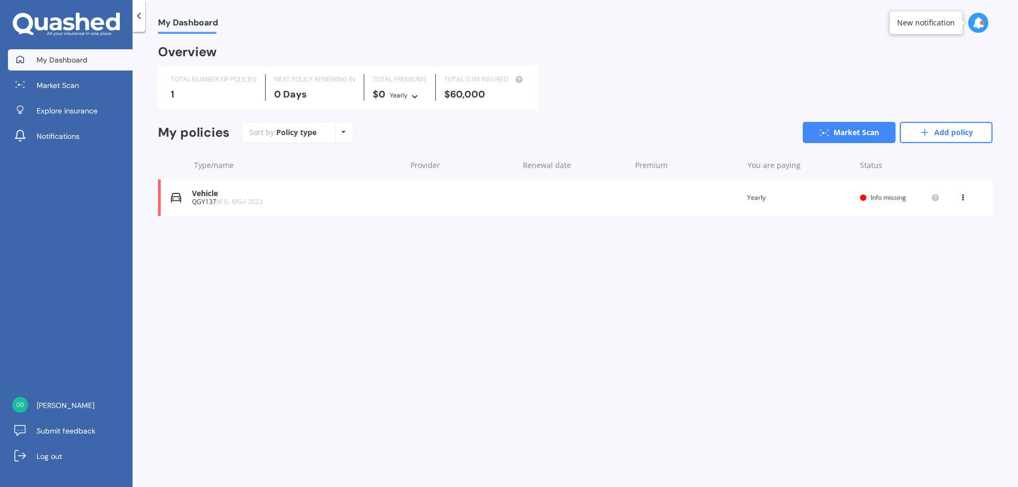
click at [960, 202] on div "View option View policy Delete" at bounding box center [964, 197] width 10 height 11
click at [935, 239] on div "Delete" at bounding box center [939, 239] width 105 height 21
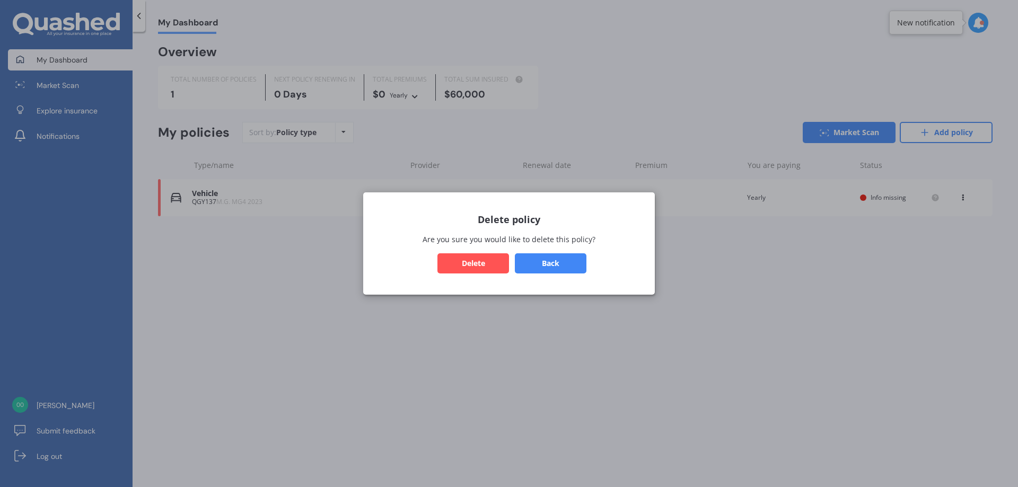
click at [459, 268] on button "Delete" at bounding box center [473, 263] width 72 height 20
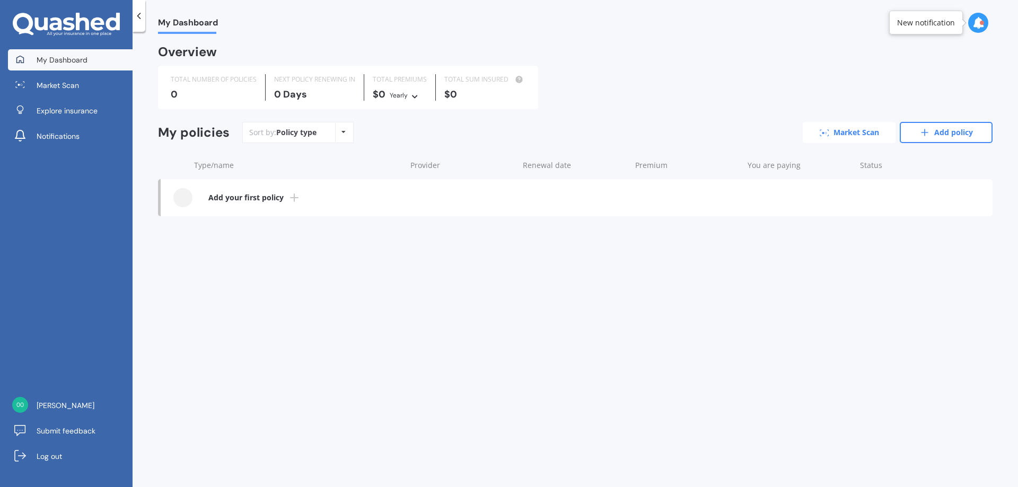
click at [866, 137] on link "Market Scan" at bounding box center [849, 132] width 93 height 21
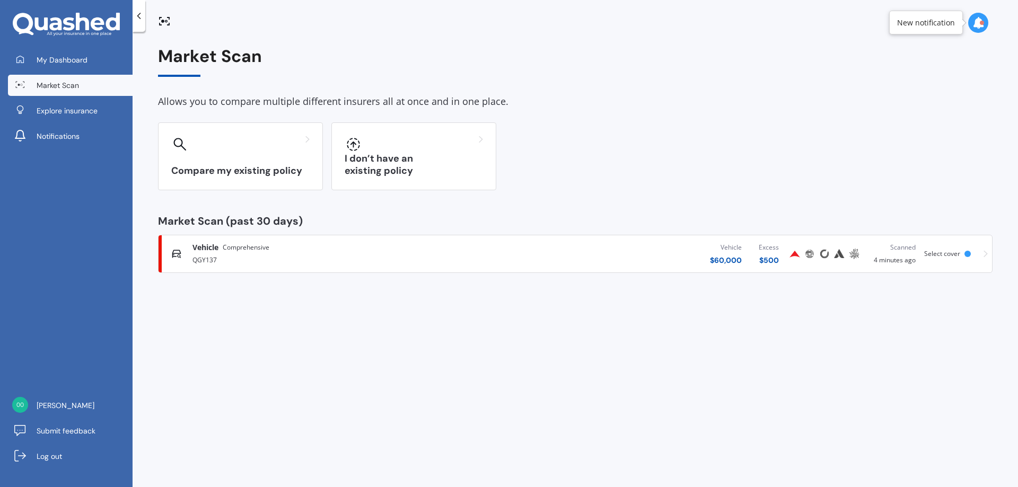
click at [190, 264] on div "Vehicle Comprehensive QGY137" at bounding box center [325, 253] width 308 height 23
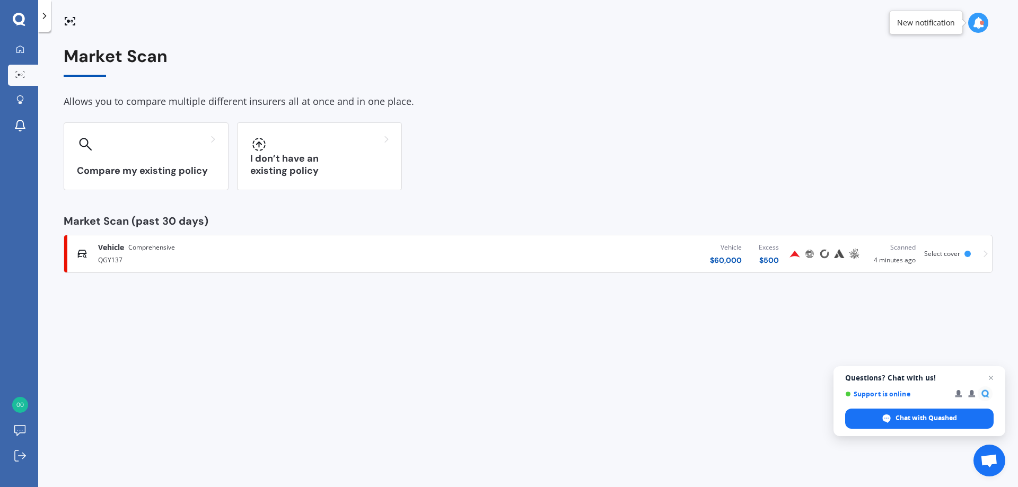
click at [989, 254] on link "Vehicle Comprehensive QGY137 Vehicle $ 60,000 Excess $ 500 Scanned 4 minutes ag…" at bounding box center [528, 254] width 929 height 38
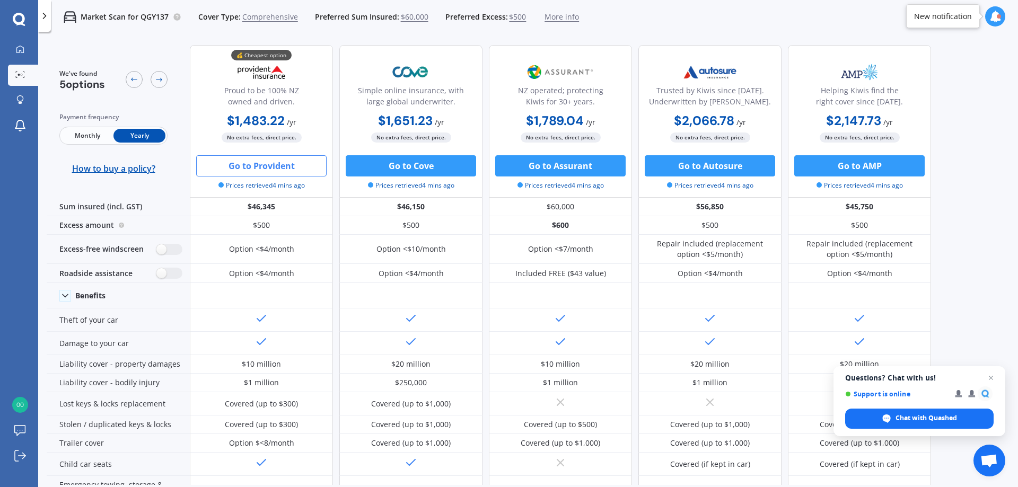
click at [989, 254] on div "We've found 5 options Payment frequency Monthly Yearly How to buy a policy? 💰 C…" at bounding box center [533, 261] width 972 height 449
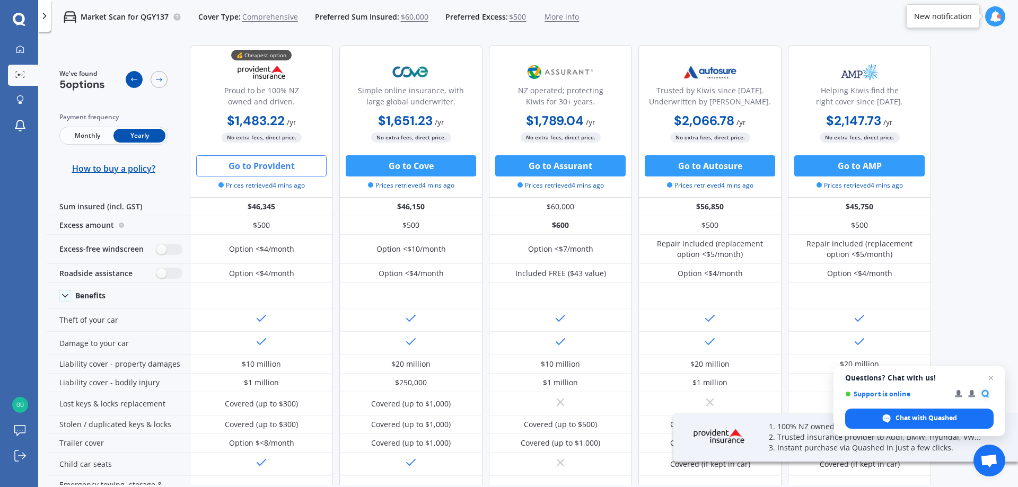
click at [132, 82] on icon at bounding box center [134, 79] width 8 height 8
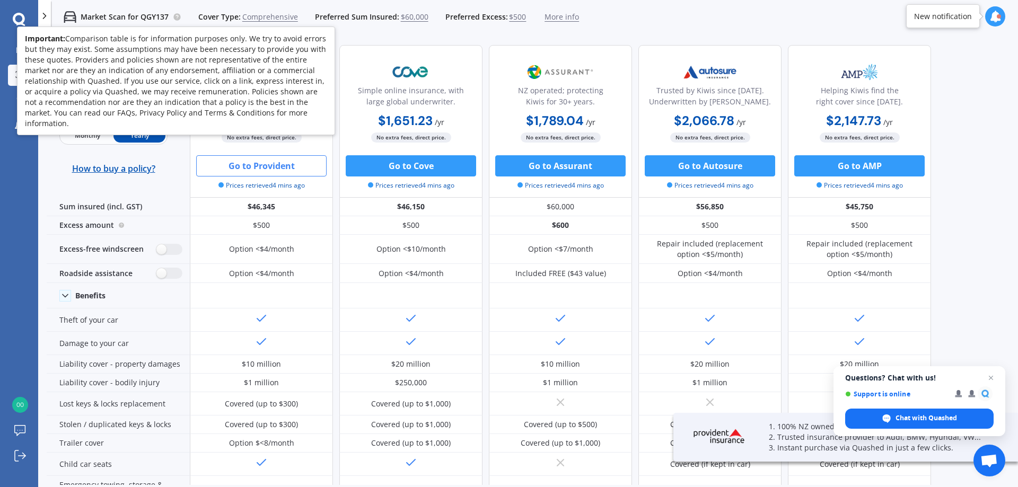
click at [177, 16] on icon at bounding box center [177, 16] width 2 height 2
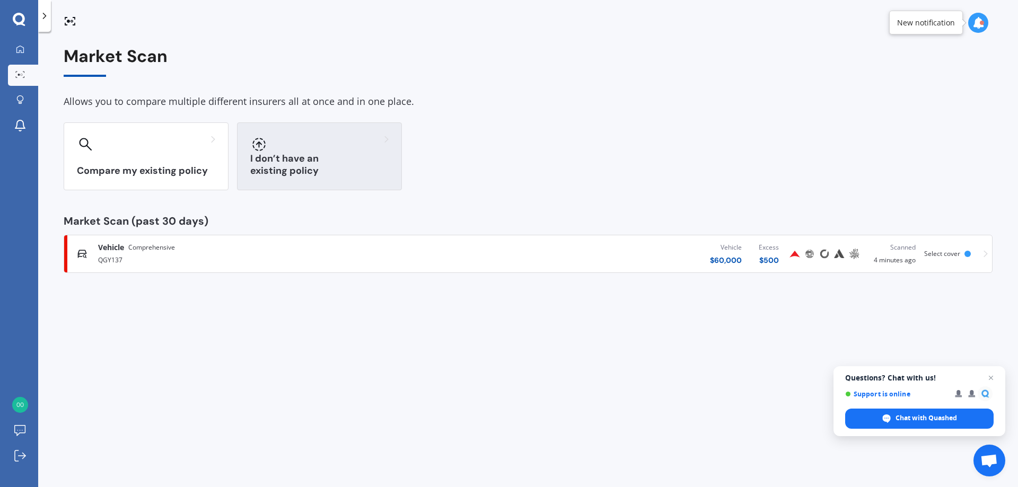
click at [307, 170] on h3 "I don’t have an existing policy" at bounding box center [319, 165] width 138 height 24
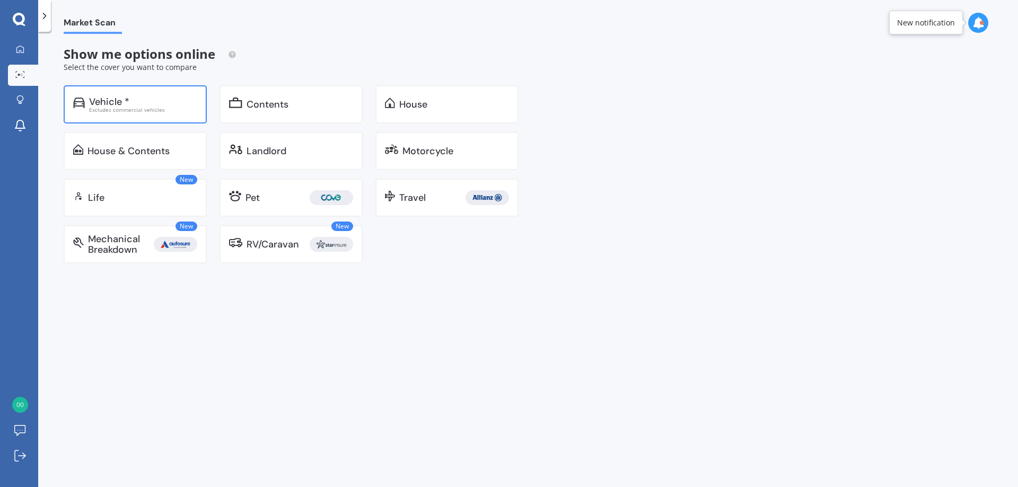
click at [174, 100] on div "Vehicle *" at bounding box center [143, 102] width 108 height 11
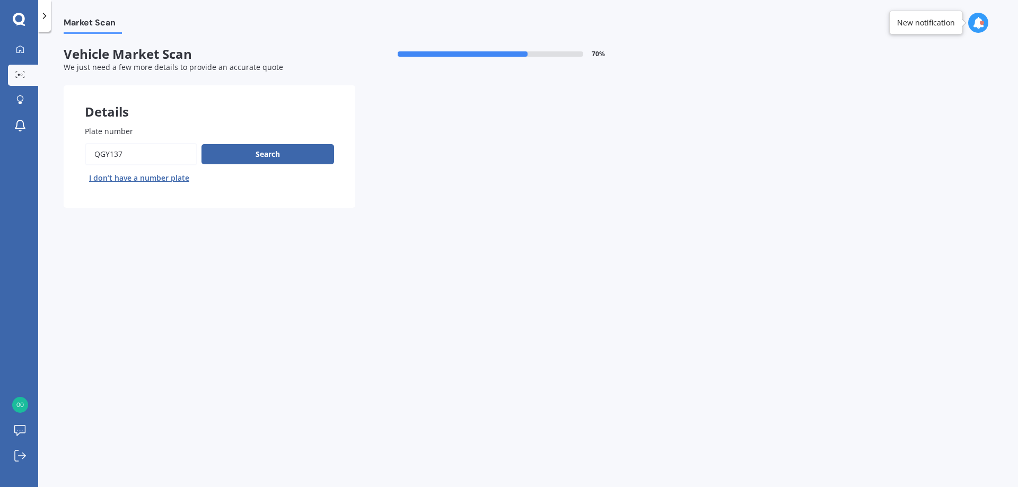
drag, startPoint x: 155, startPoint y: 155, endPoint x: 77, endPoint y: 142, distance: 78.6
click at [77, 142] on div "Plate number Search I don’t have a number plate" at bounding box center [210, 155] width 292 height 103
click at [100, 180] on button "I don’t have a number plate" at bounding box center [139, 178] width 109 height 17
select select "27"
select select "05"
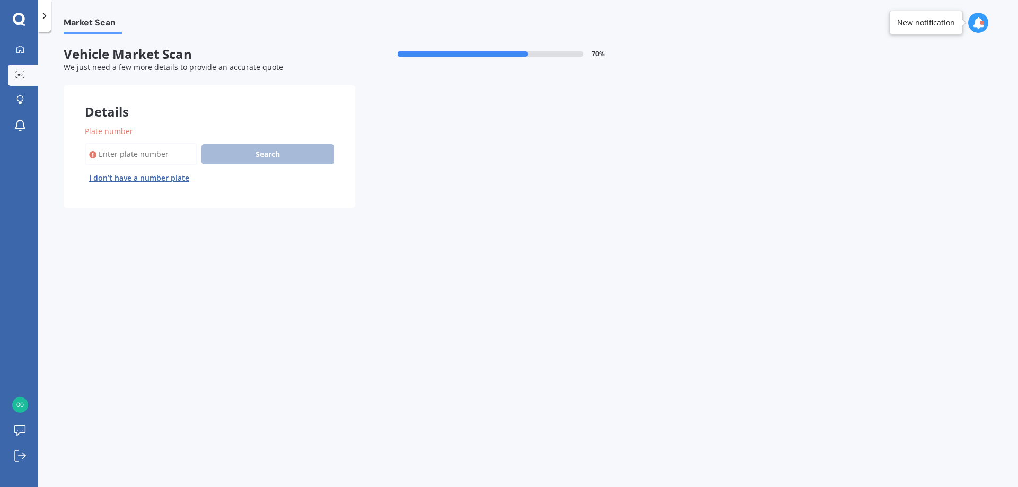
select select "1961"
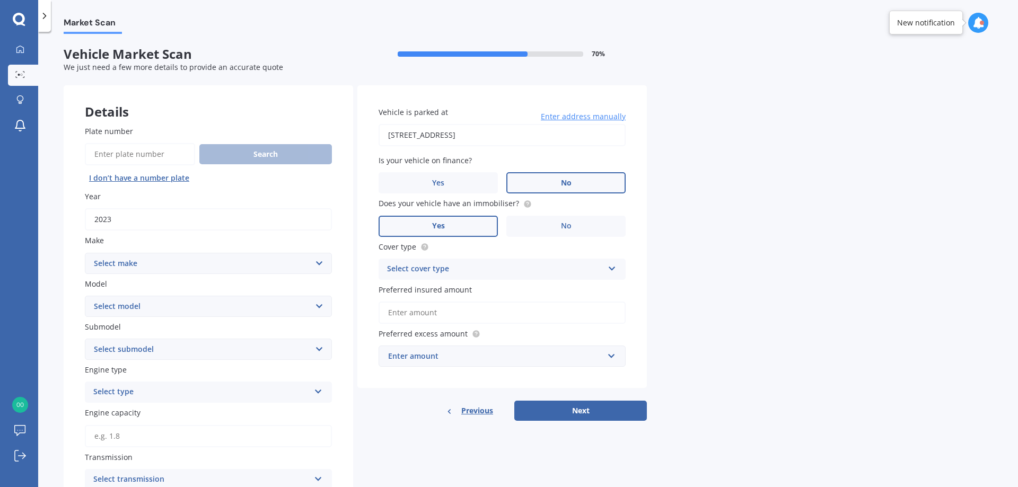
click at [121, 222] on input "2023" at bounding box center [208, 219] width 247 height 22
type input "2025"
click at [116, 267] on select "Select make AC ALFA ROMEO ASTON [PERSON_NAME] AUDI AUSTIN BEDFORD BENTLEY BMW B…" at bounding box center [208, 263] width 247 height 21
select select "M.G."
click at [85, 253] on select "Select make AC ALFA ROMEO ASTON [PERSON_NAME] AUDI AUSTIN BEDFORD BENTLEY BMW B…" at bounding box center [208, 263] width 247 height 21
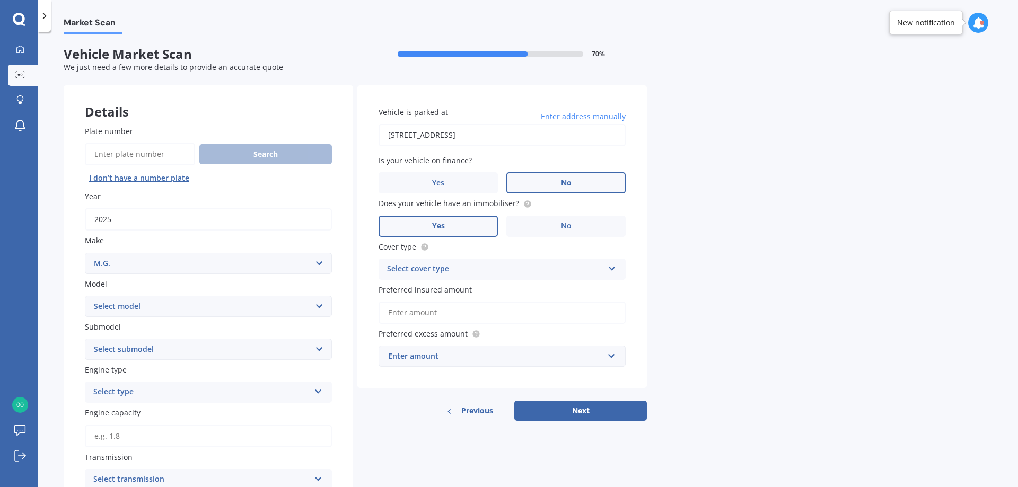
click at [189, 310] on select "Select model 3 6 GS HS Metro MG3 MG4 MGF Midget Montego TD 2000 TF 120 TF 135 T…" at bounding box center [208, 306] width 247 height 21
click at [443, 23] on div "Market Scan" at bounding box center [528, 17] width 980 height 34
